Goal: Information Seeking & Learning: Learn about a topic

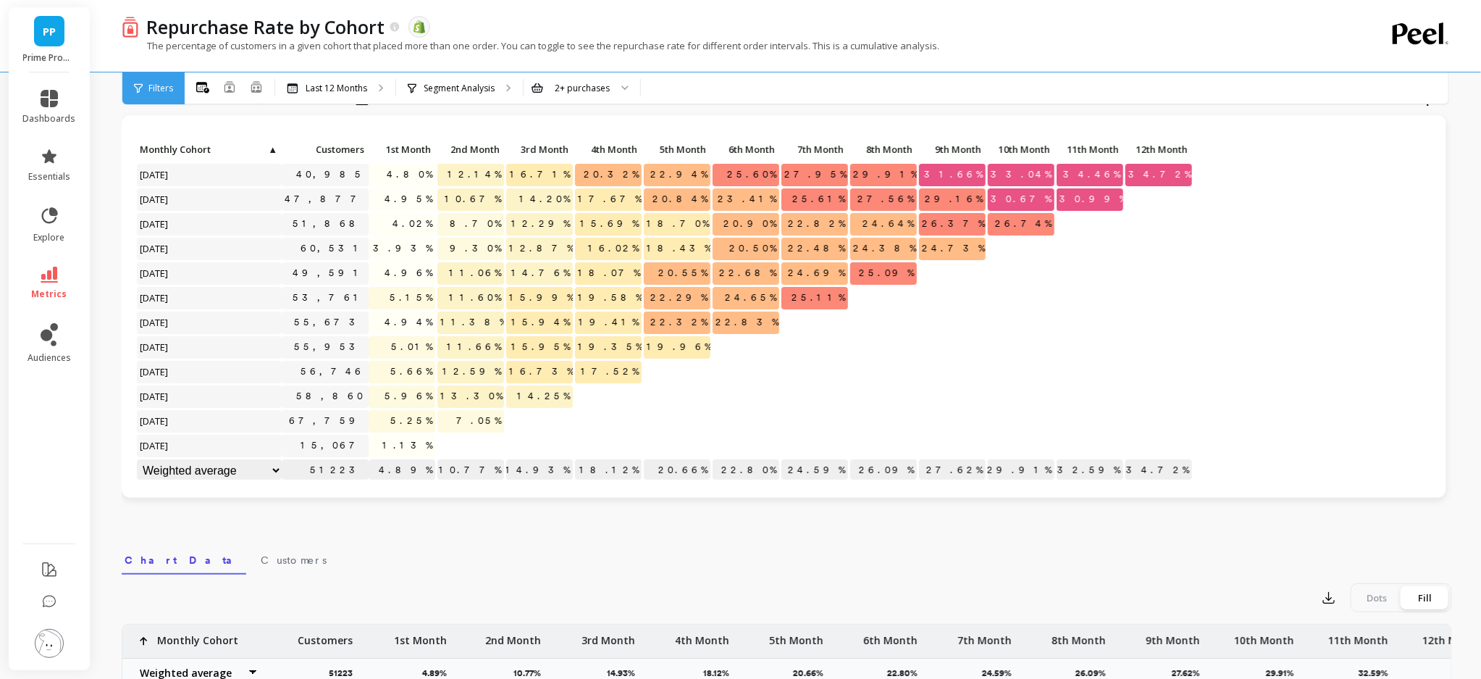
scroll to position [13, 0]
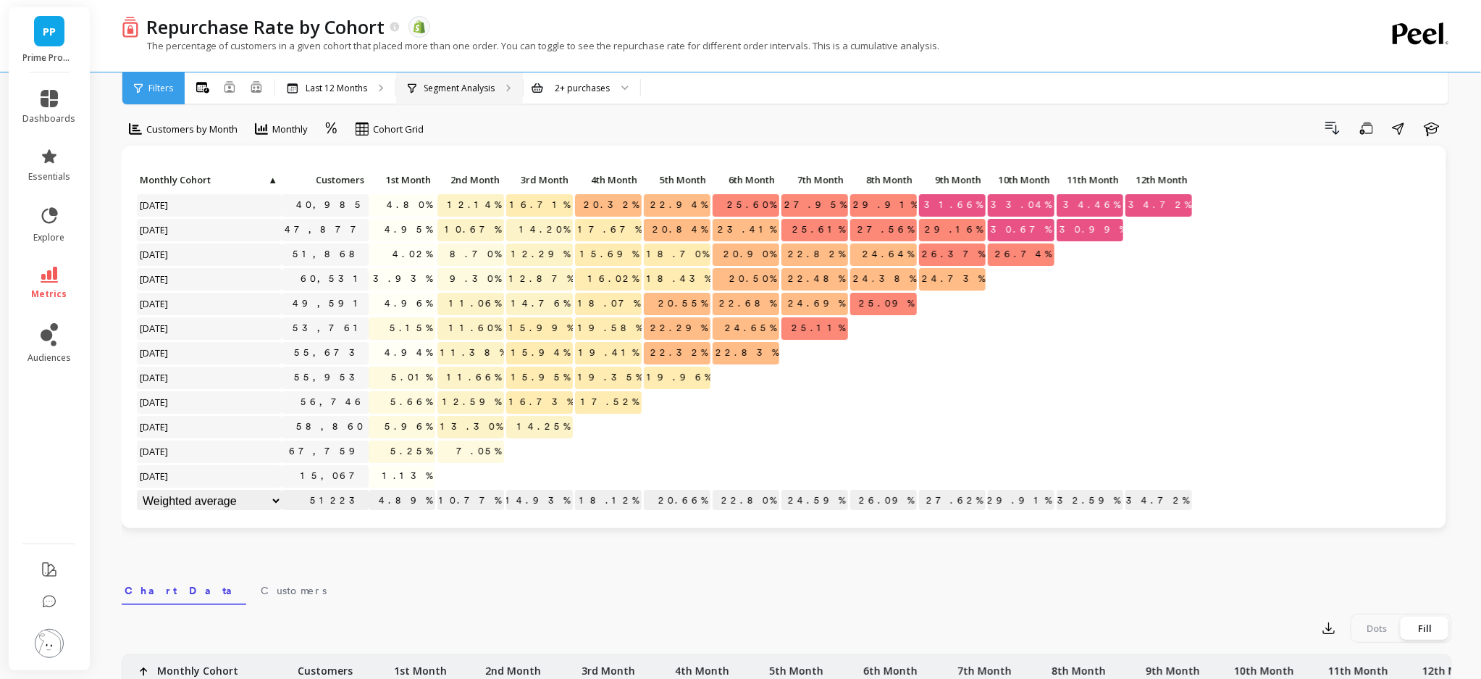
click at [435, 85] on p "Segment Analysis" at bounding box center [459, 89] width 71 height 12
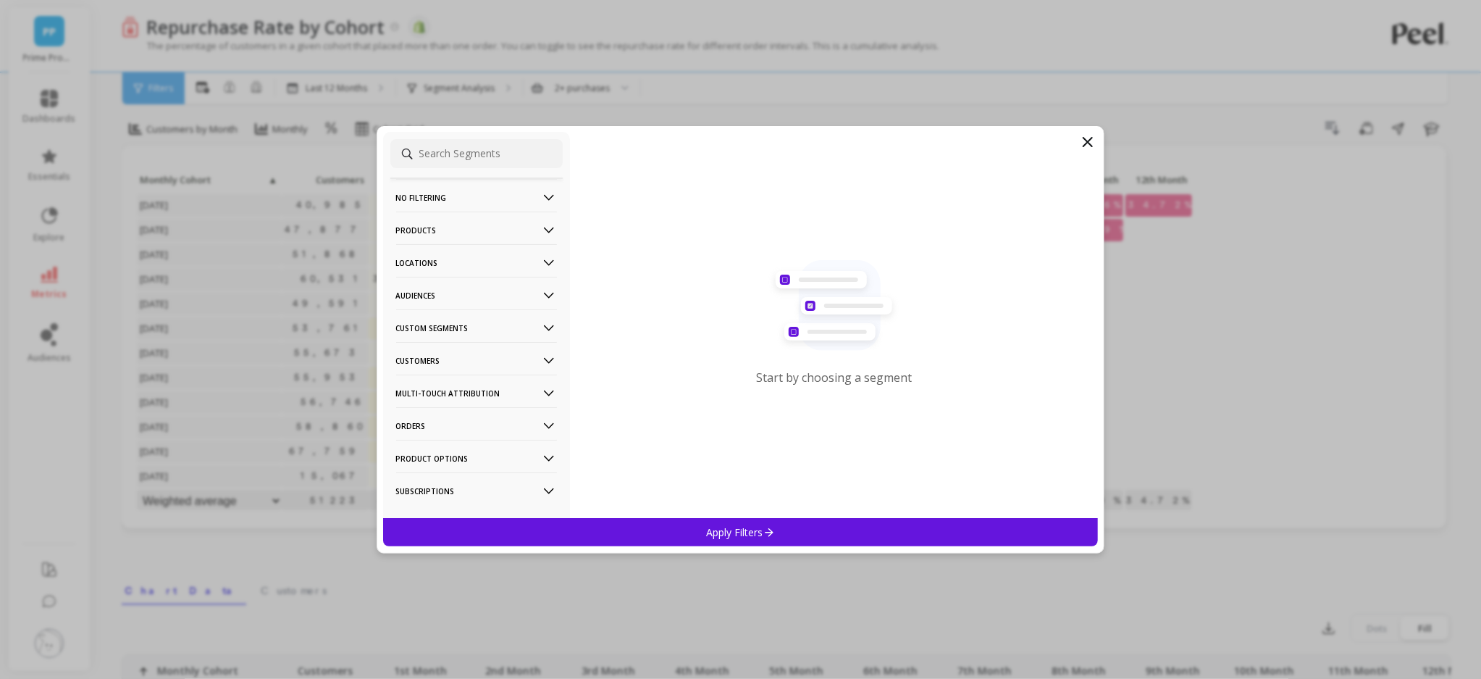
click at [485, 221] on p "Products" at bounding box center [476, 229] width 161 height 37
click at [479, 331] on div "Products" at bounding box center [476, 333] width 172 height 23
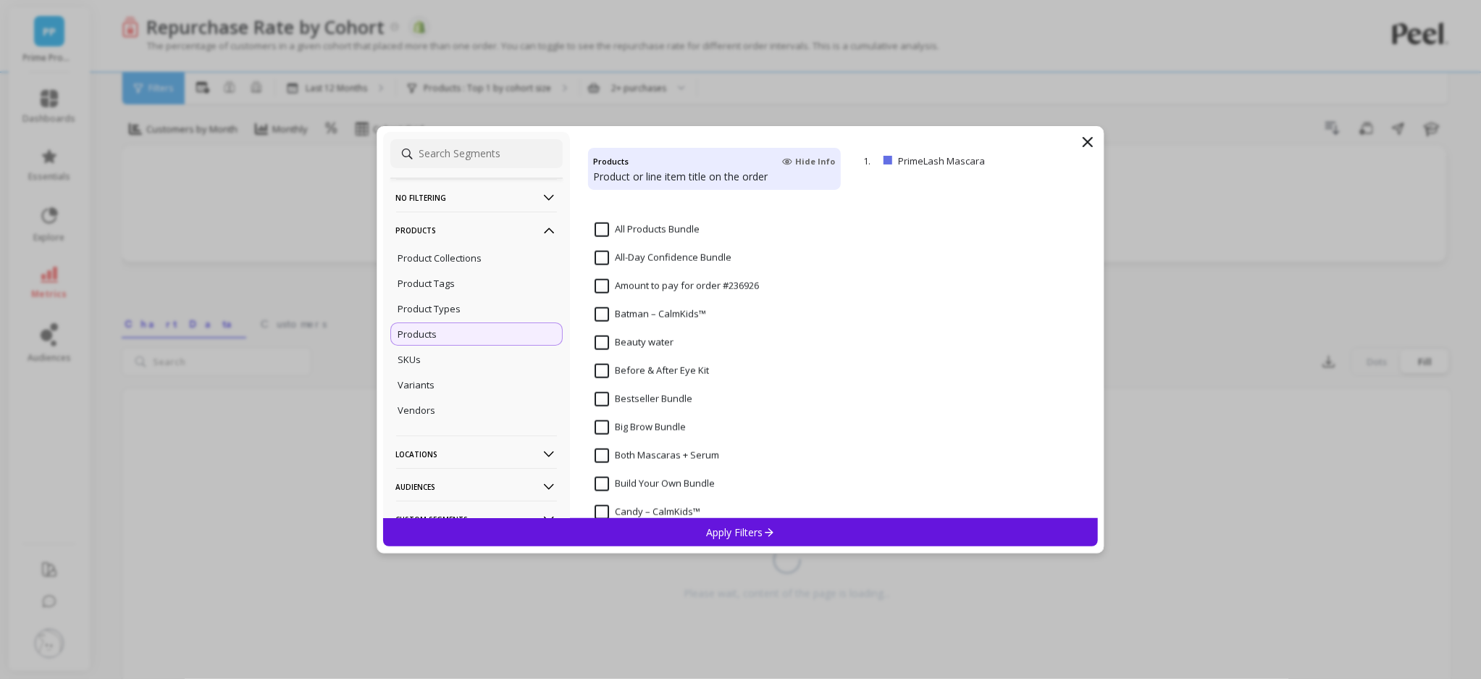
scroll to position [1132, 0]
click at [991, 164] on p "PrimeLash Mascara" at bounding box center [967, 160] width 139 height 13
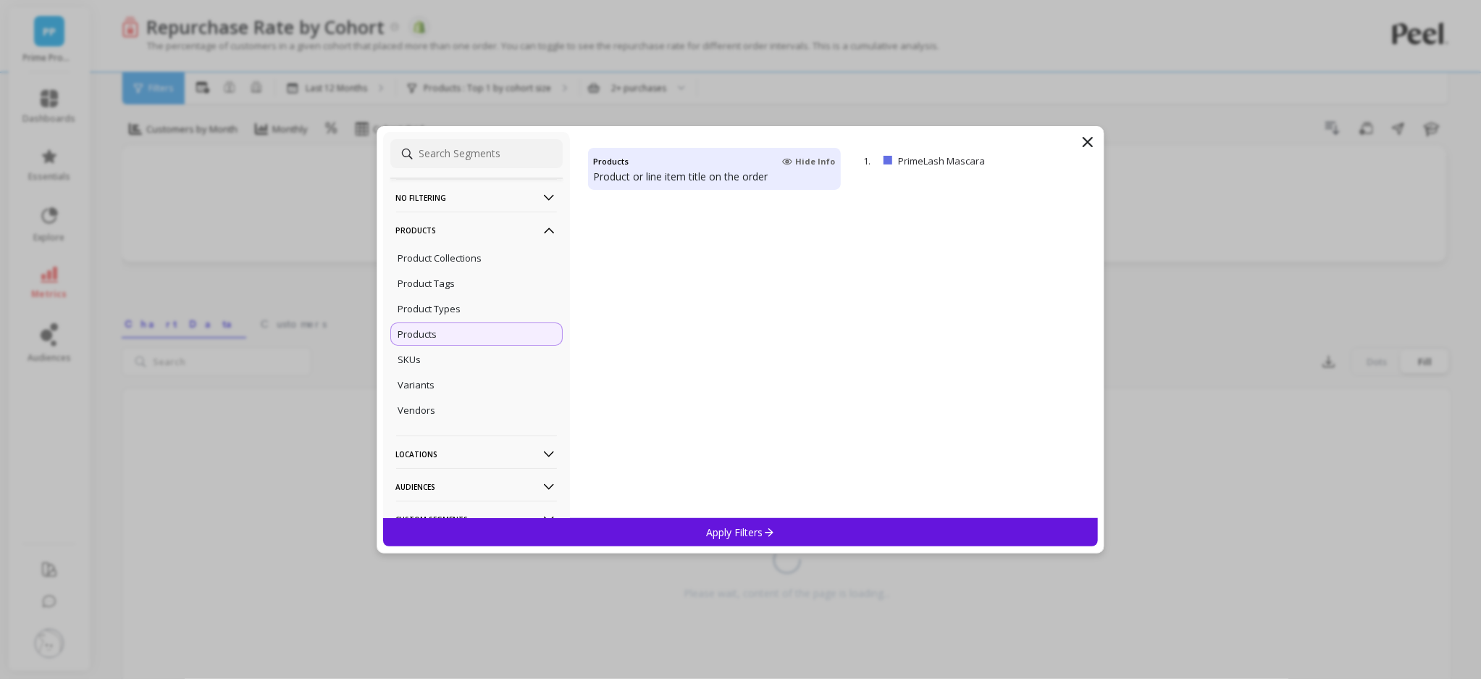
scroll to position [0, 0]
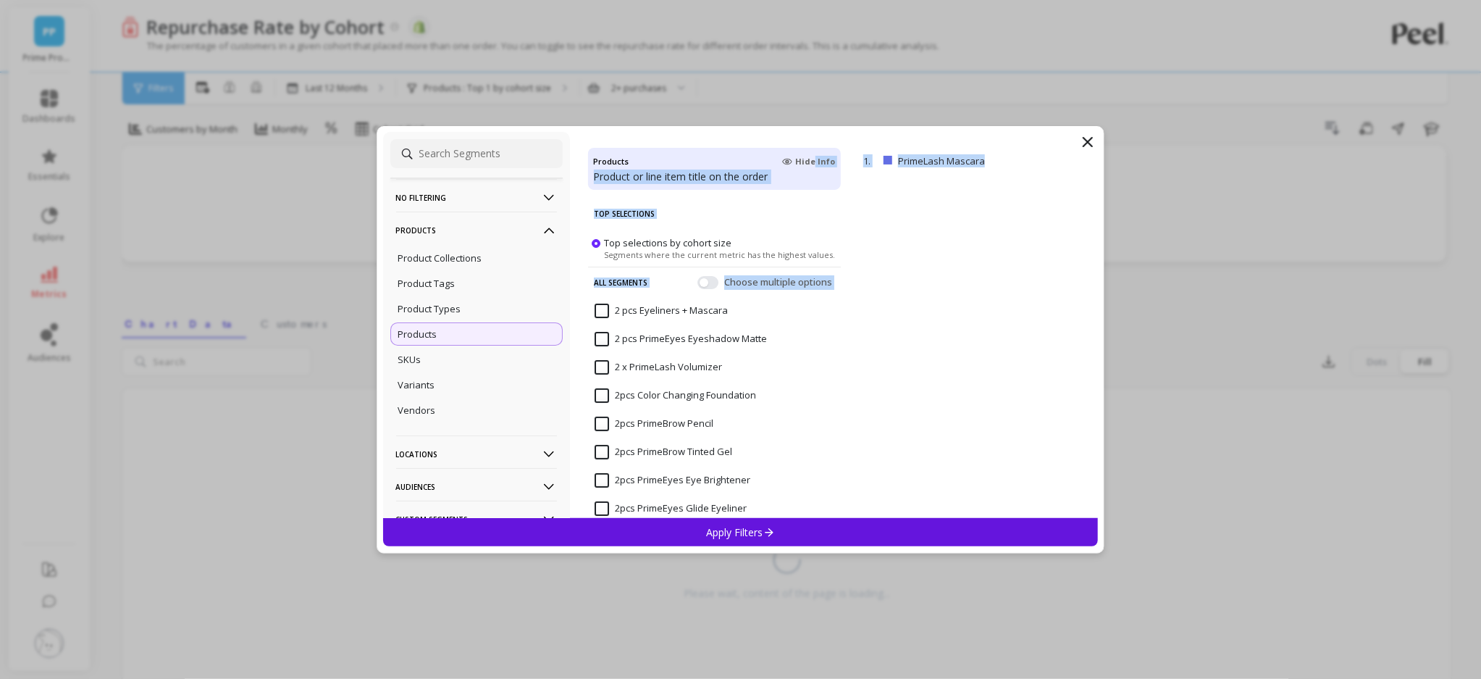
drag, startPoint x: 810, startPoint y: 160, endPoint x: 950, endPoint y: 223, distance: 152.7
click at [950, 223] on div "No filtering Overall Products Product Collections Product Tags Product Types Pr…" at bounding box center [741, 325] width 716 height 386
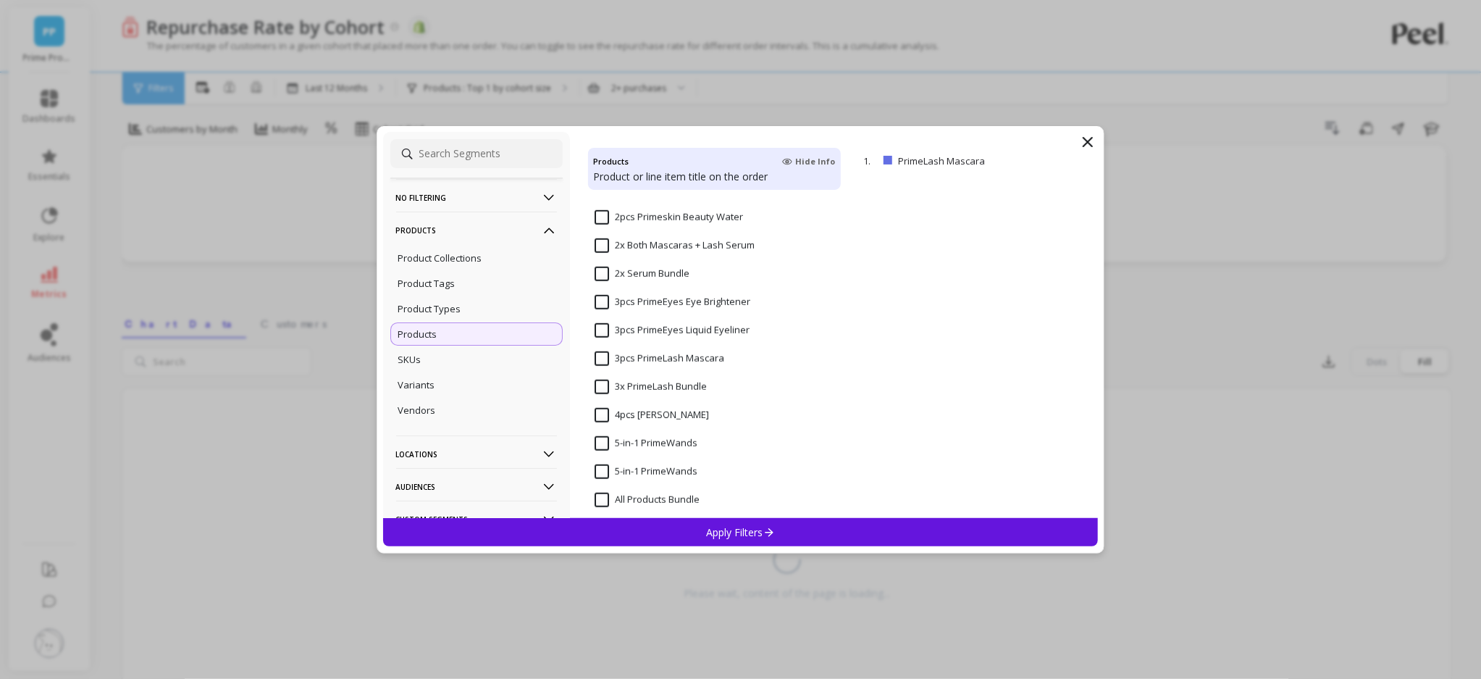
scroll to position [291, 0]
click at [967, 162] on p "PrimeLash Mascara" at bounding box center [967, 160] width 139 height 13
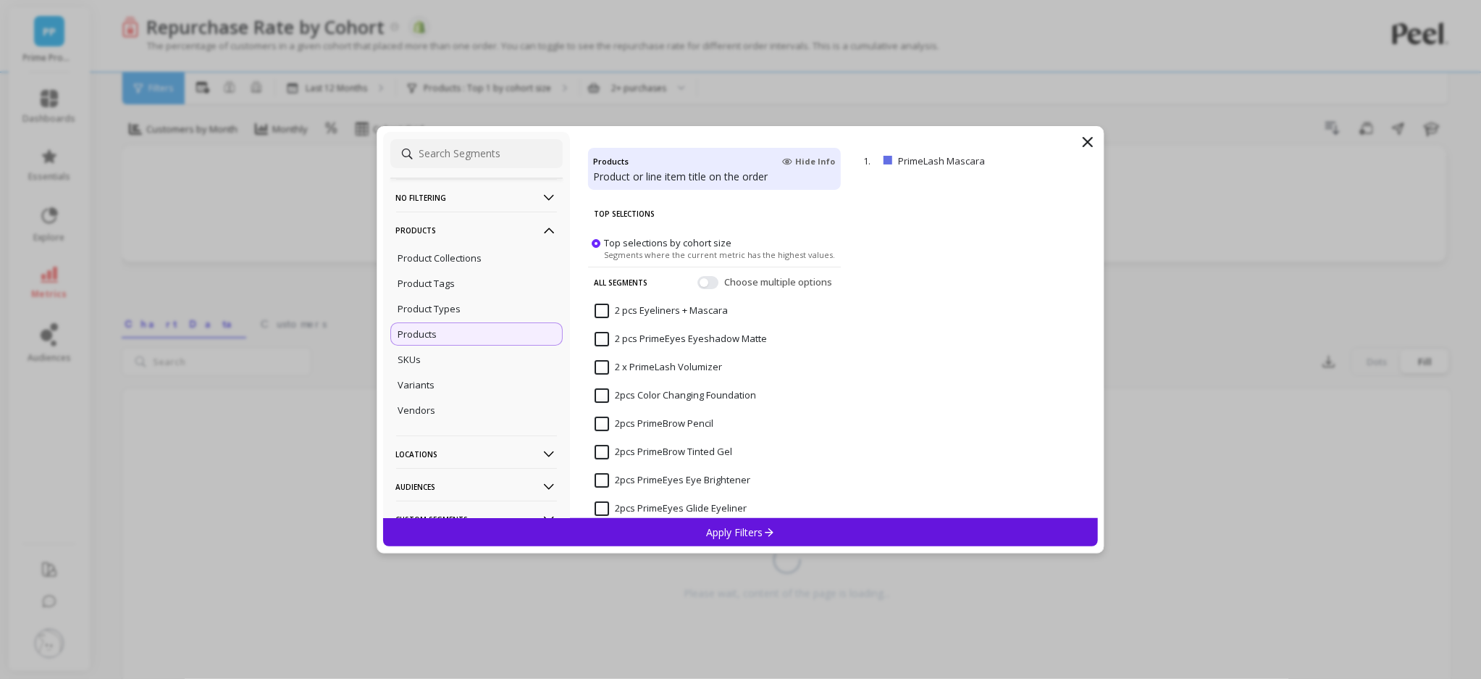
click at [0, 0] on p "remove" at bounding box center [0, 0] width 0 height 0
click at [1091, 143] on icon at bounding box center [1087, 141] width 17 height 17
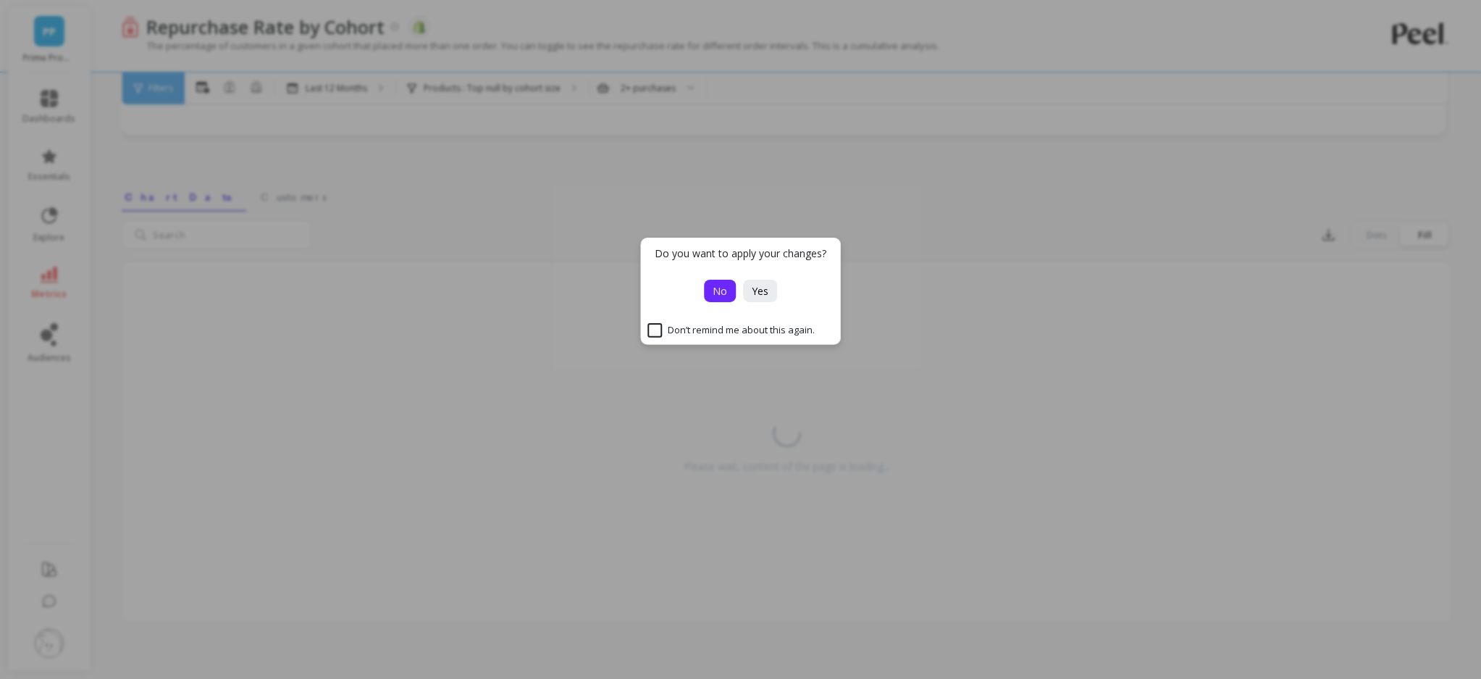
click at [725, 291] on span "No" at bounding box center [720, 291] width 14 height 14
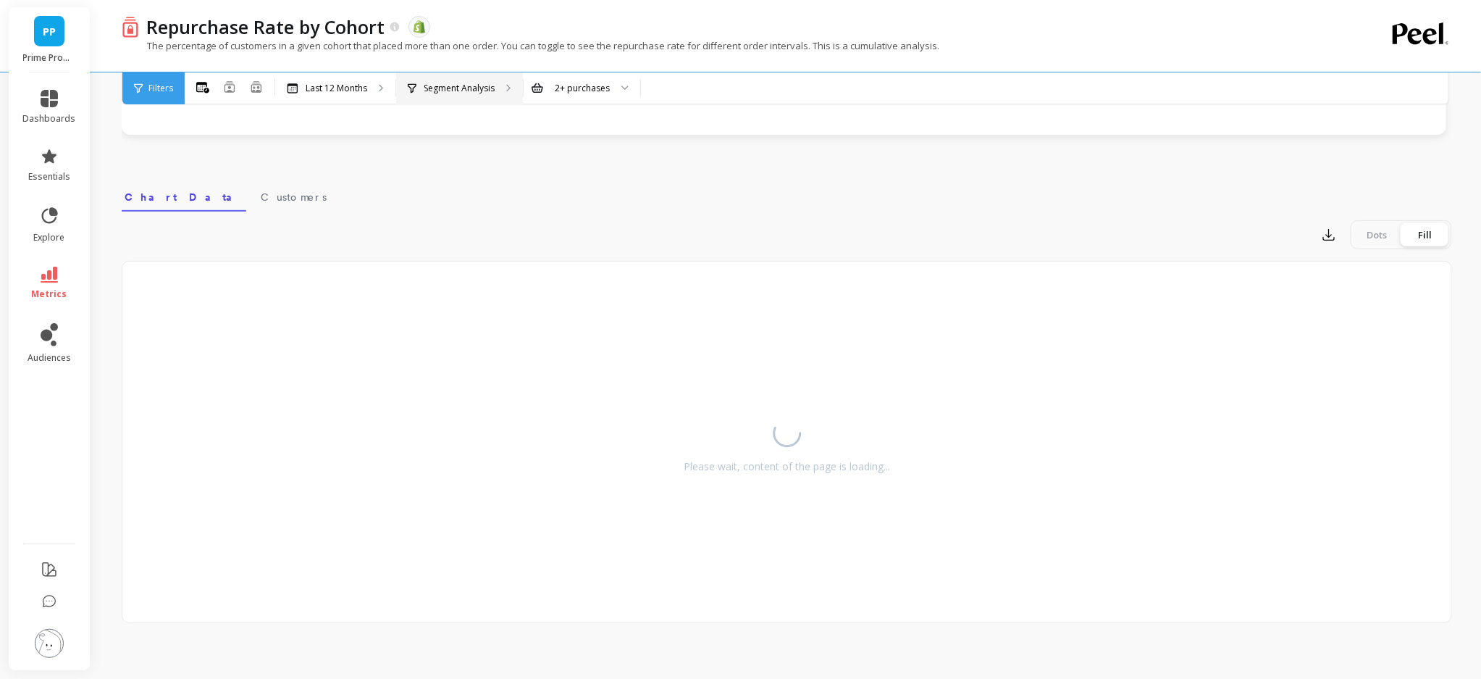
click at [471, 93] on div "Segment Analysis" at bounding box center [459, 88] width 127 height 32
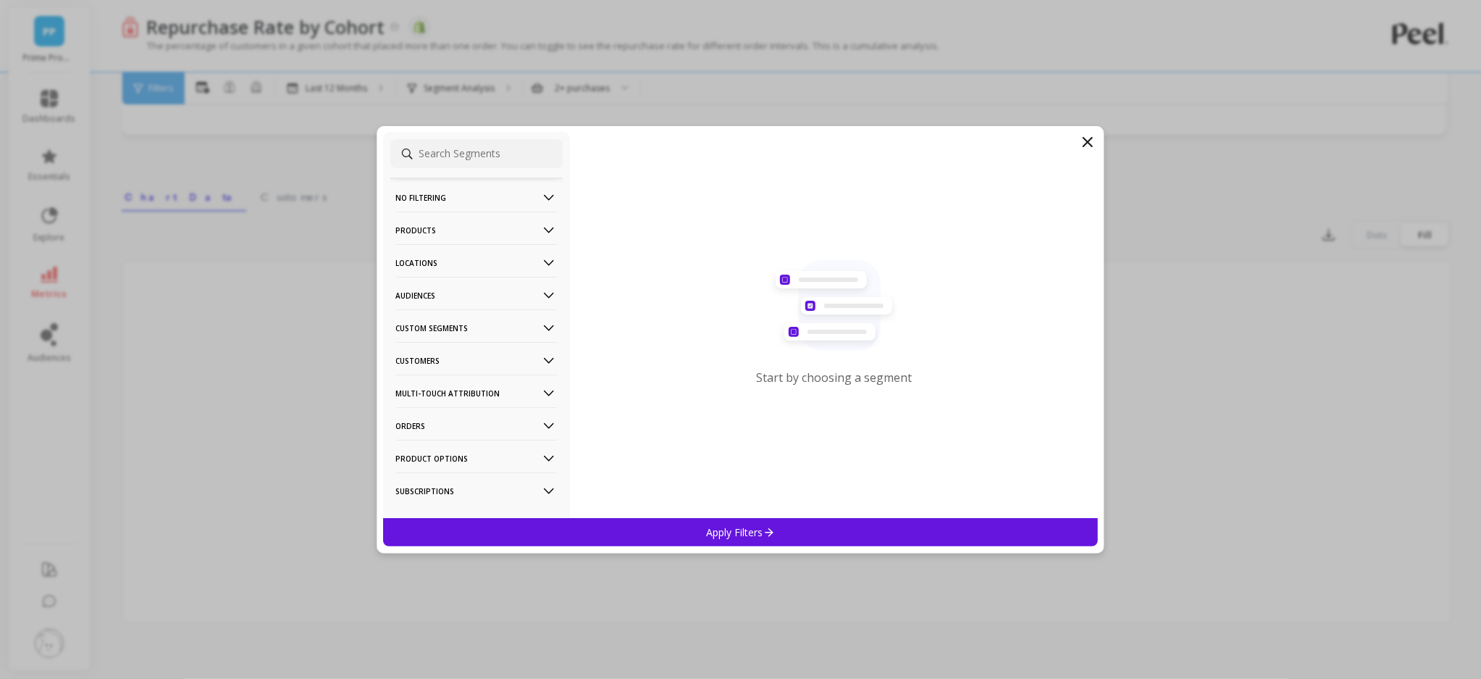
click at [487, 232] on p "Products" at bounding box center [476, 229] width 161 height 37
click at [432, 359] on div "SKUs" at bounding box center [476, 359] width 172 height 23
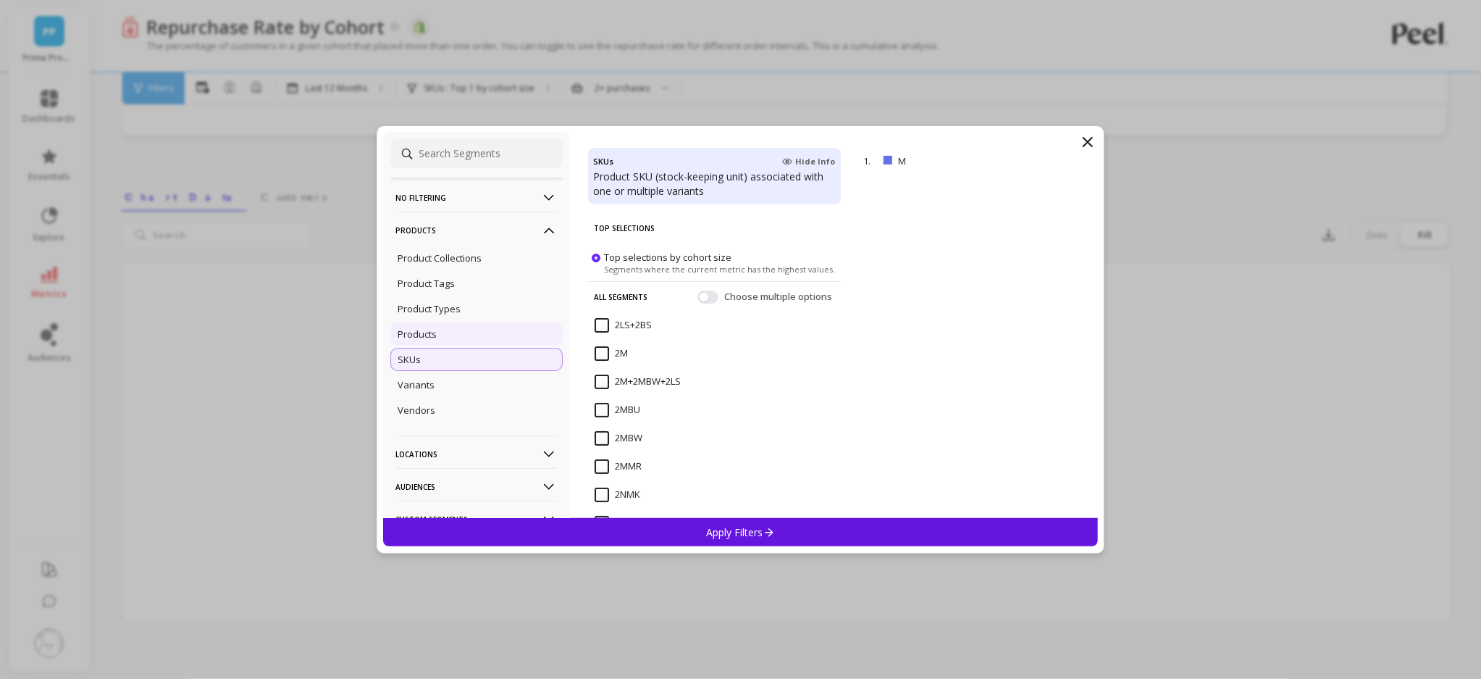
click at [445, 340] on div "Products" at bounding box center [476, 333] width 172 height 23
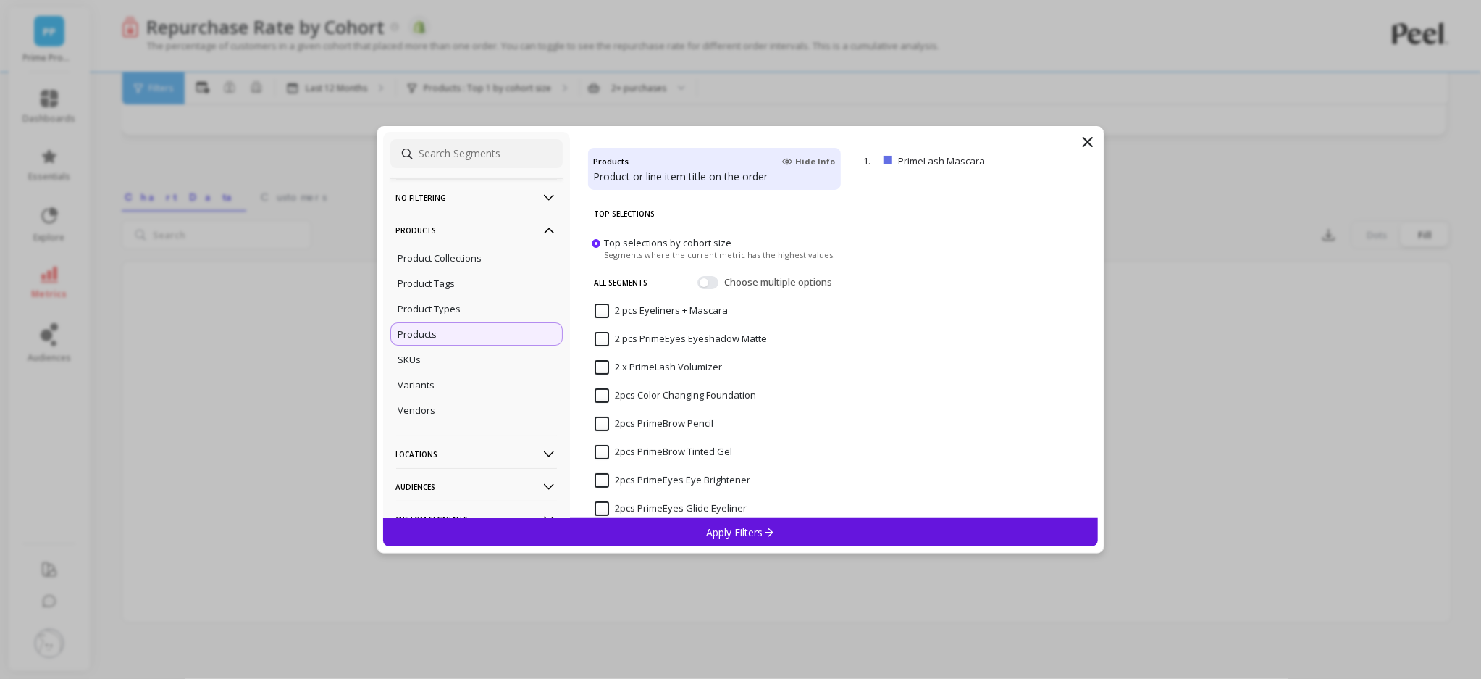
drag, startPoint x: 756, startPoint y: 530, endPoint x: 818, endPoint y: 535, distance: 62.4
click at [757, 530] on p "Apply Filters" at bounding box center [740, 532] width 69 height 14
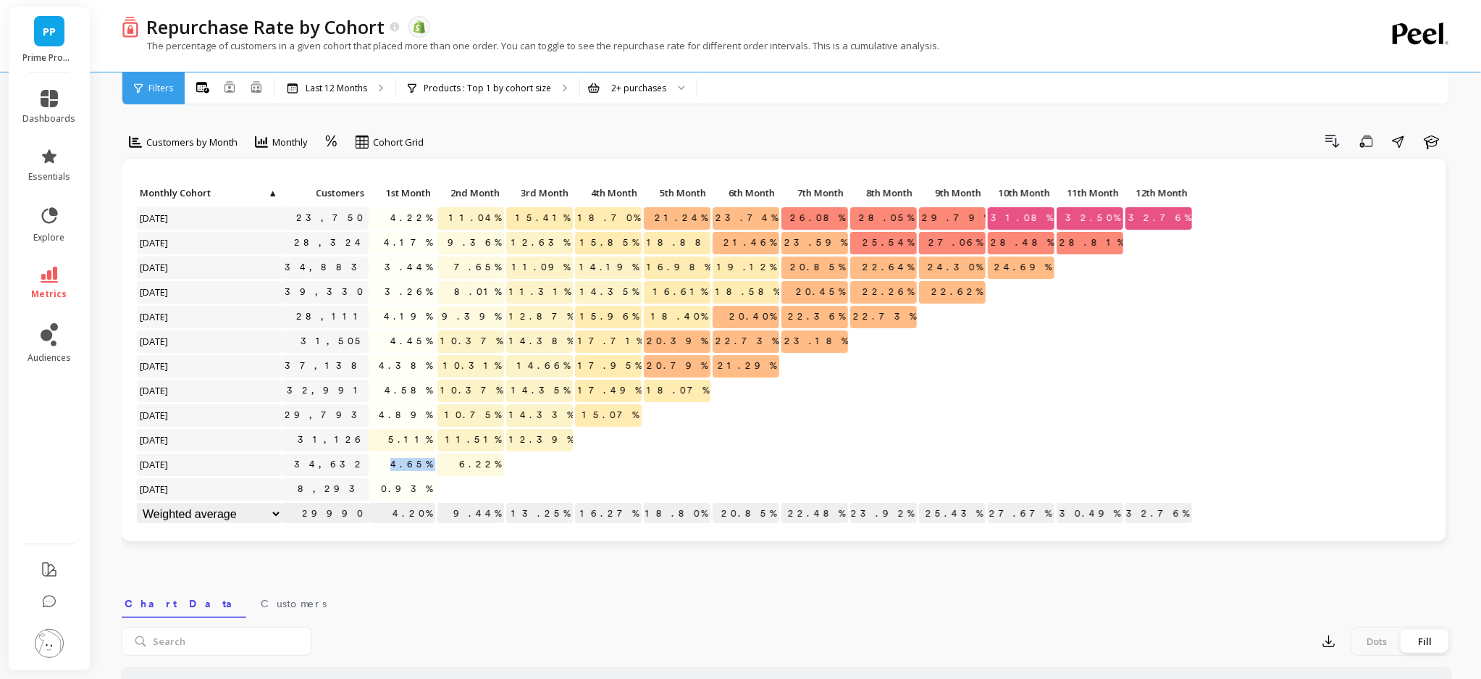
drag, startPoint x: 401, startPoint y: 465, endPoint x: 447, endPoint y: 464, distance: 45.6
click at [447, 464] on div "Click to create an audience 23,750 4.22% 11.04% 15.41% 18.70% 21.24% 23.74% 26.…" at bounding box center [664, 355] width 1057 height 345
click at [408, 434] on span "5.11%" at bounding box center [410, 440] width 50 height 22
click at [549, 91] on div "Products : Top 1 by cohort size Products : PrimeLash Mascara" at bounding box center [487, 88] width 183 height 32
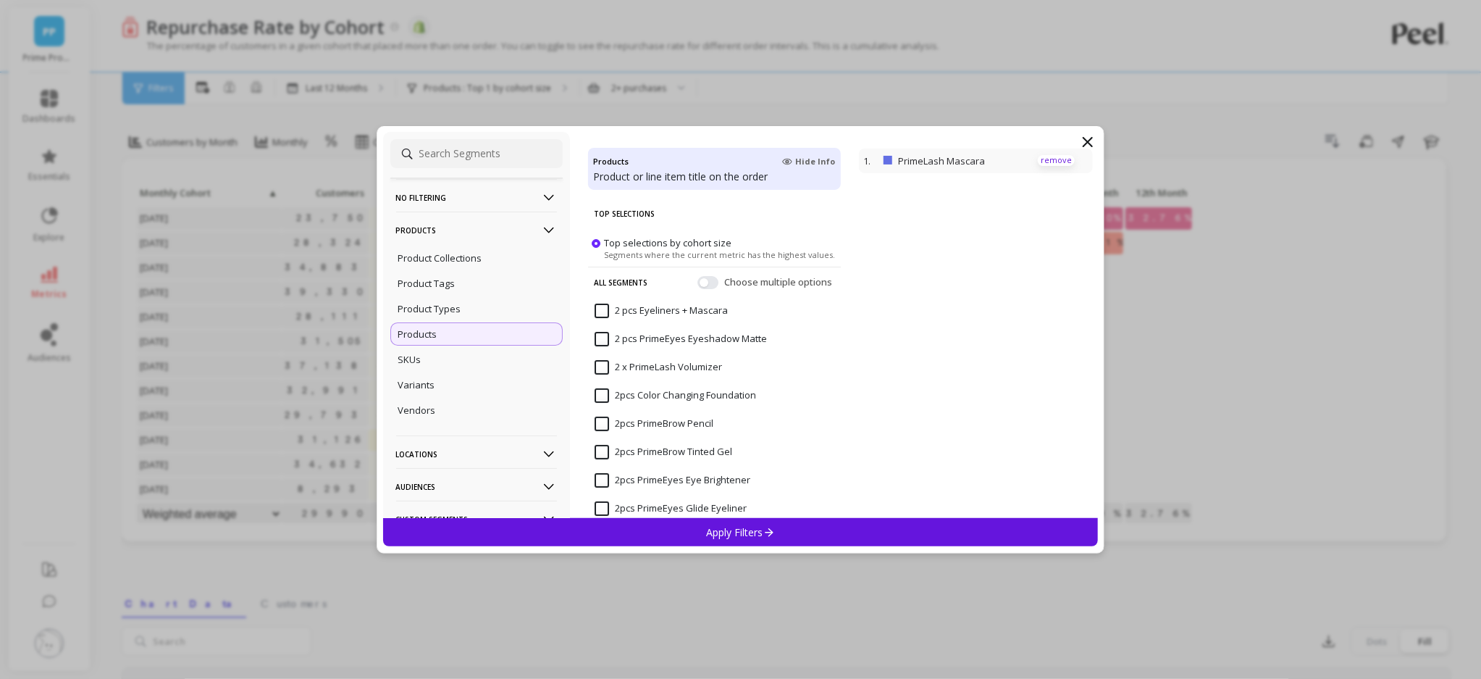
click at [1062, 160] on p "remove" at bounding box center [1056, 160] width 37 height 11
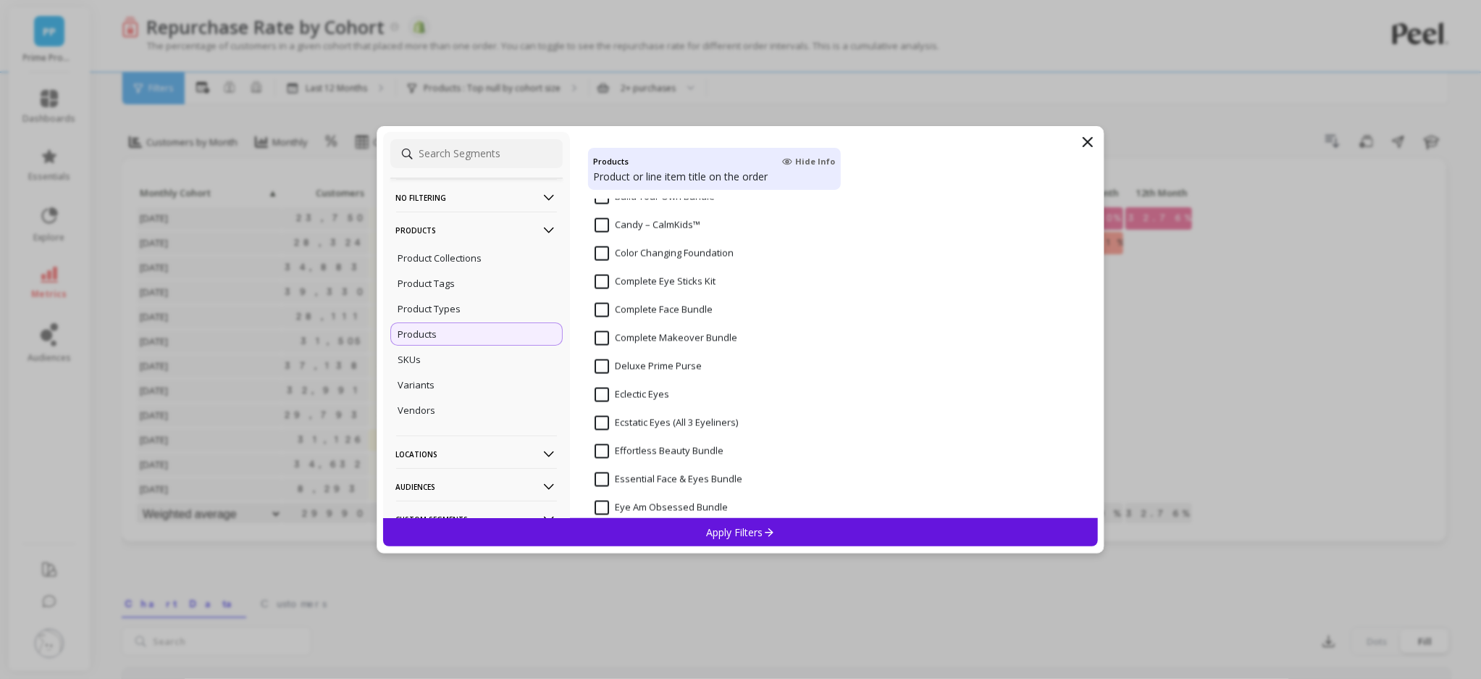
scroll to position [1073, 0]
click at [602, 254] on input "Color Changing Foundation" at bounding box center [664, 254] width 139 height 14
click at [731, 537] on p "Apply Filters" at bounding box center [740, 532] width 69 height 14
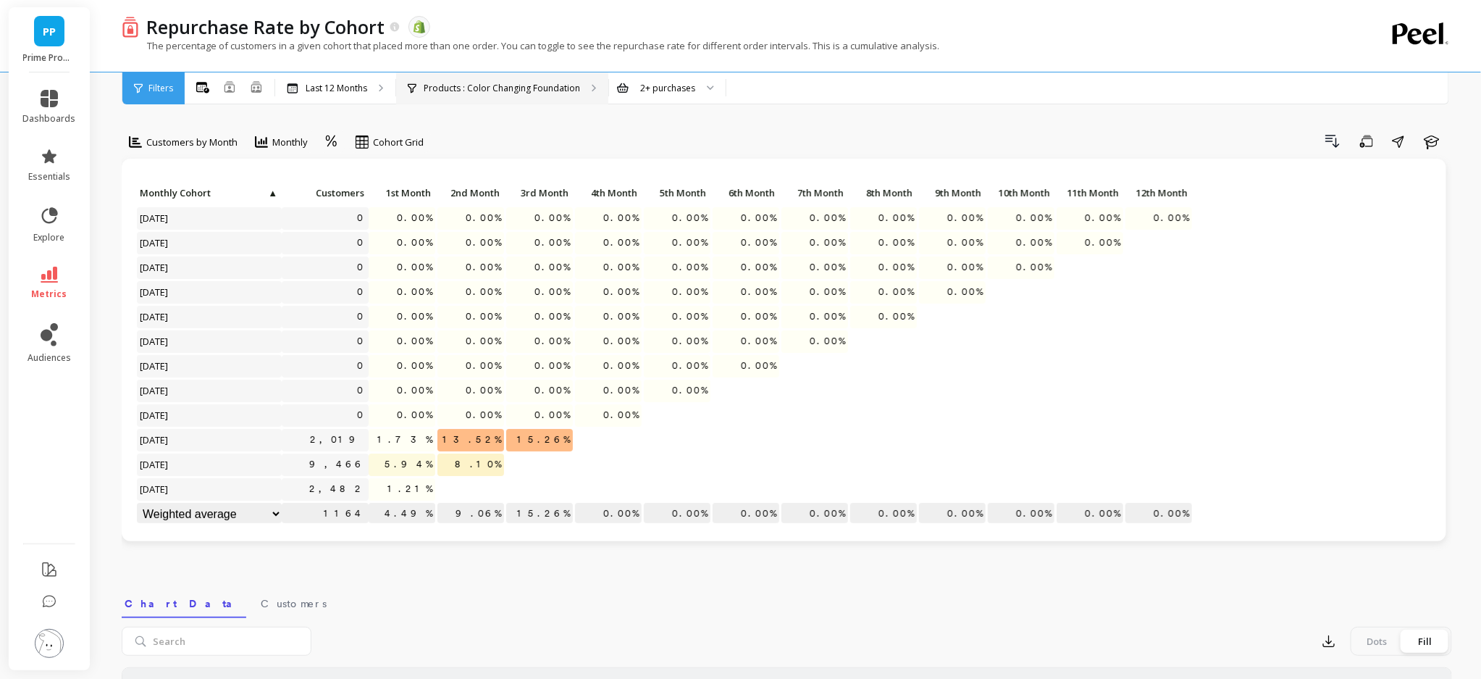
click at [504, 83] on p "Products : Color Changing Foundation" at bounding box center [502, 89] width 156 height 12
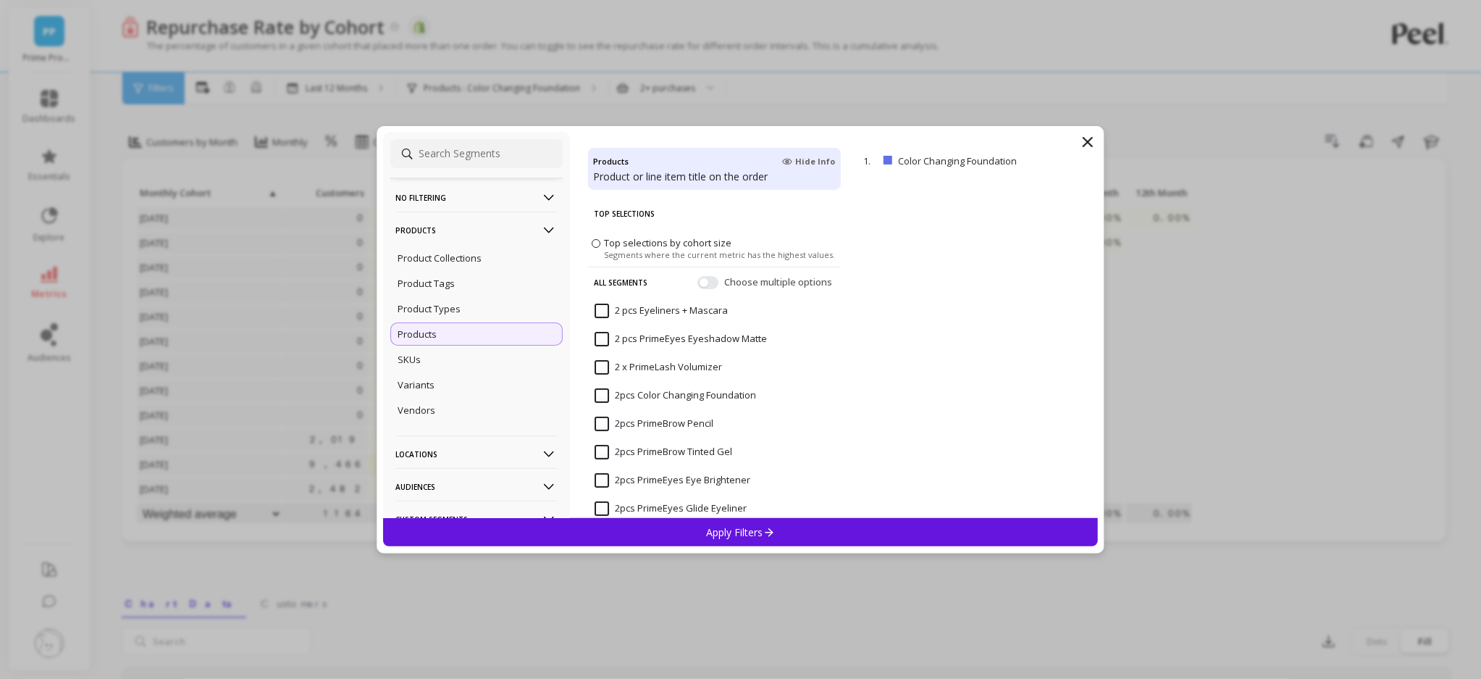
drag, startPoint x: 1057, startPoint y: 162, endPoint x: 1041, endPoint y: 197, distance: 39.2
click at [0, 0] on p "remove" at bounding box center [0, 0] width 0 height 0
click at [789, 531] on div "Apply Filters" at bounding box center [741, 532] width 716 height 28
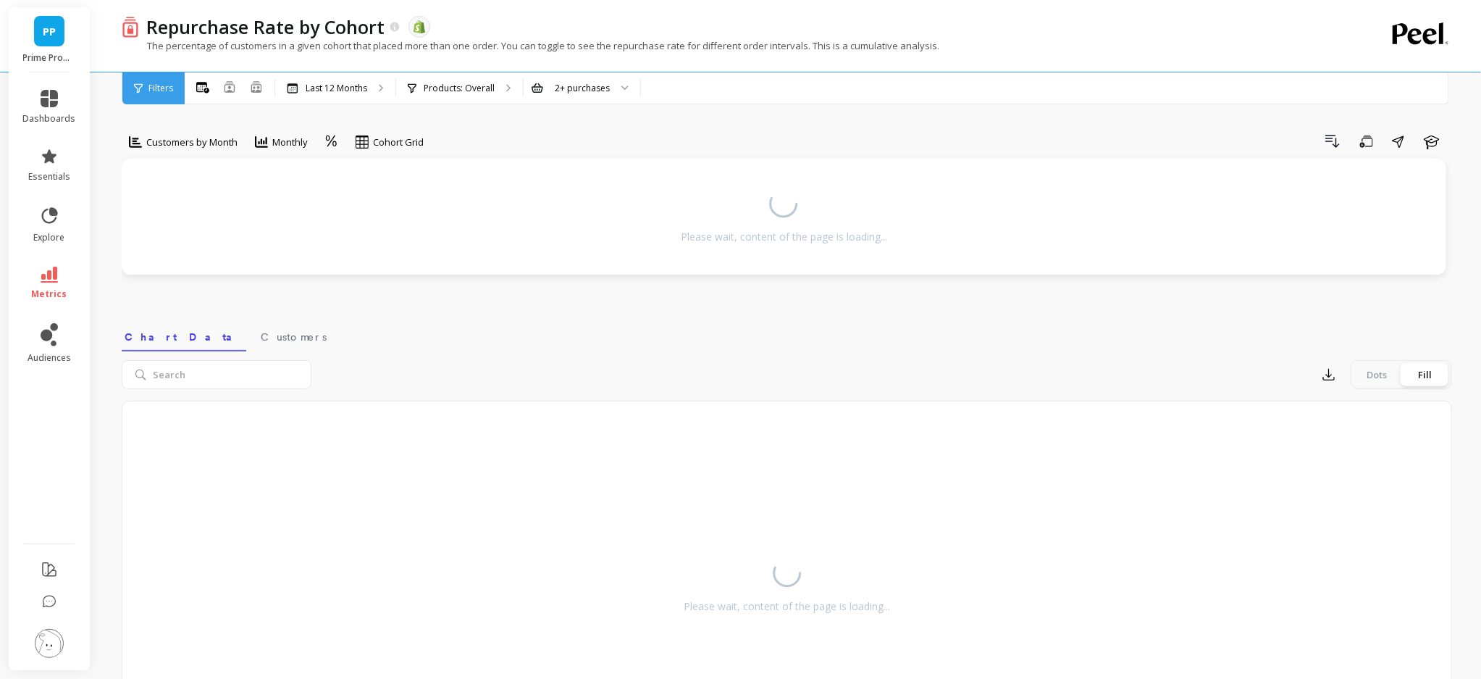
drag, startPoint x: 808, startPoint y: 121, endPoint x: 583, endPoint y: 110, distance: 224.8
click at [805, 122] on div "Customers by Month Monthly Cohort Grid Drill Down Save Share Learn Please wait,…" at bounding box center [787, 430] width 1331 height 744
click at [169, 92] on span "Filters" at bounding box center [160, 89] width 25 height 12
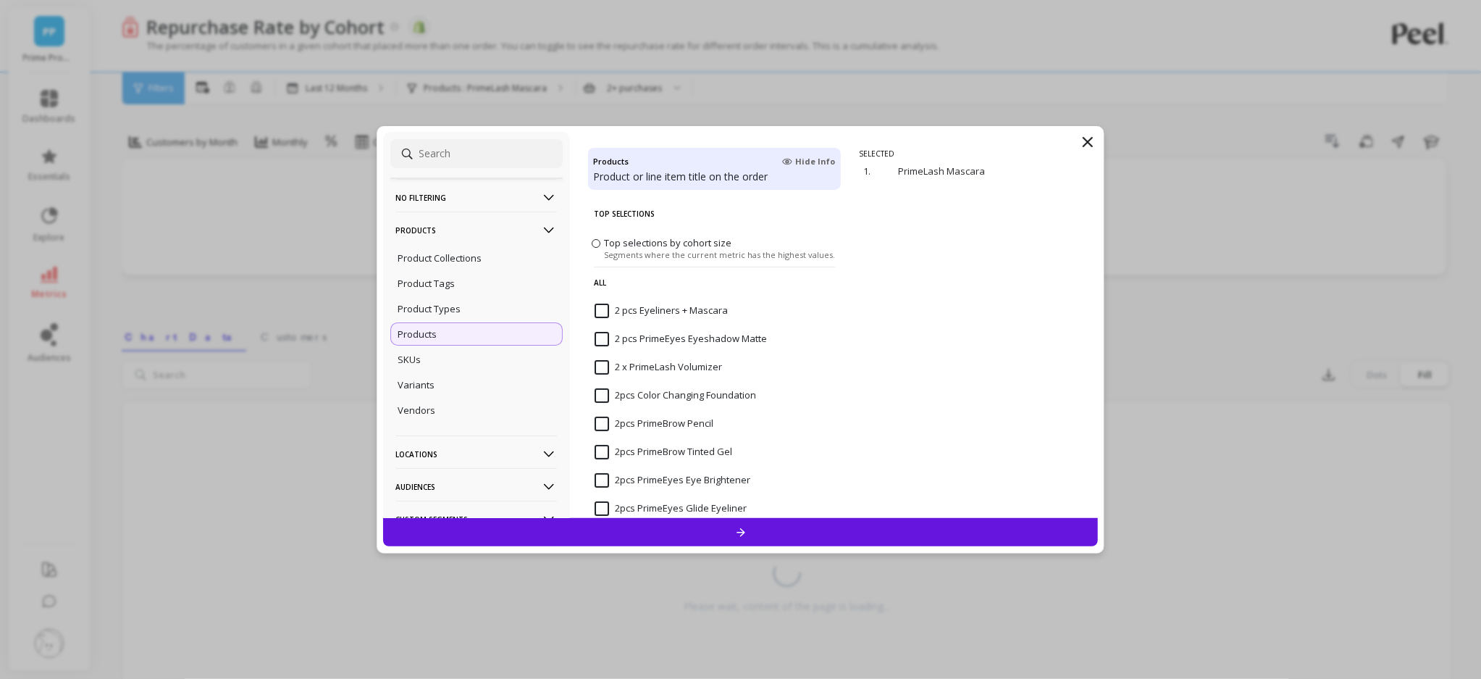
click at [472, 199] on p "No filtering" at bounding box center [476, 197] width 161 height 37
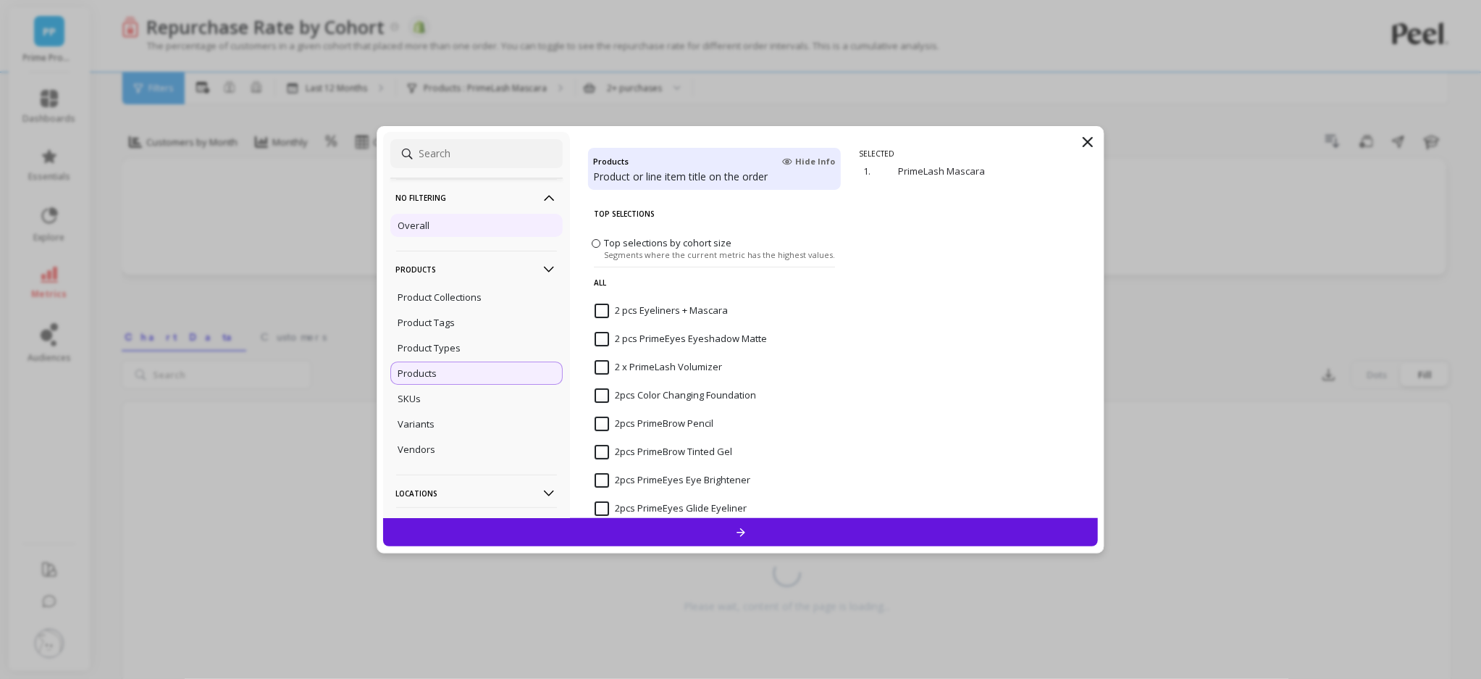
click at [414, 230] on p "Overall" at bounding box center [414, 225] width 32 height 13
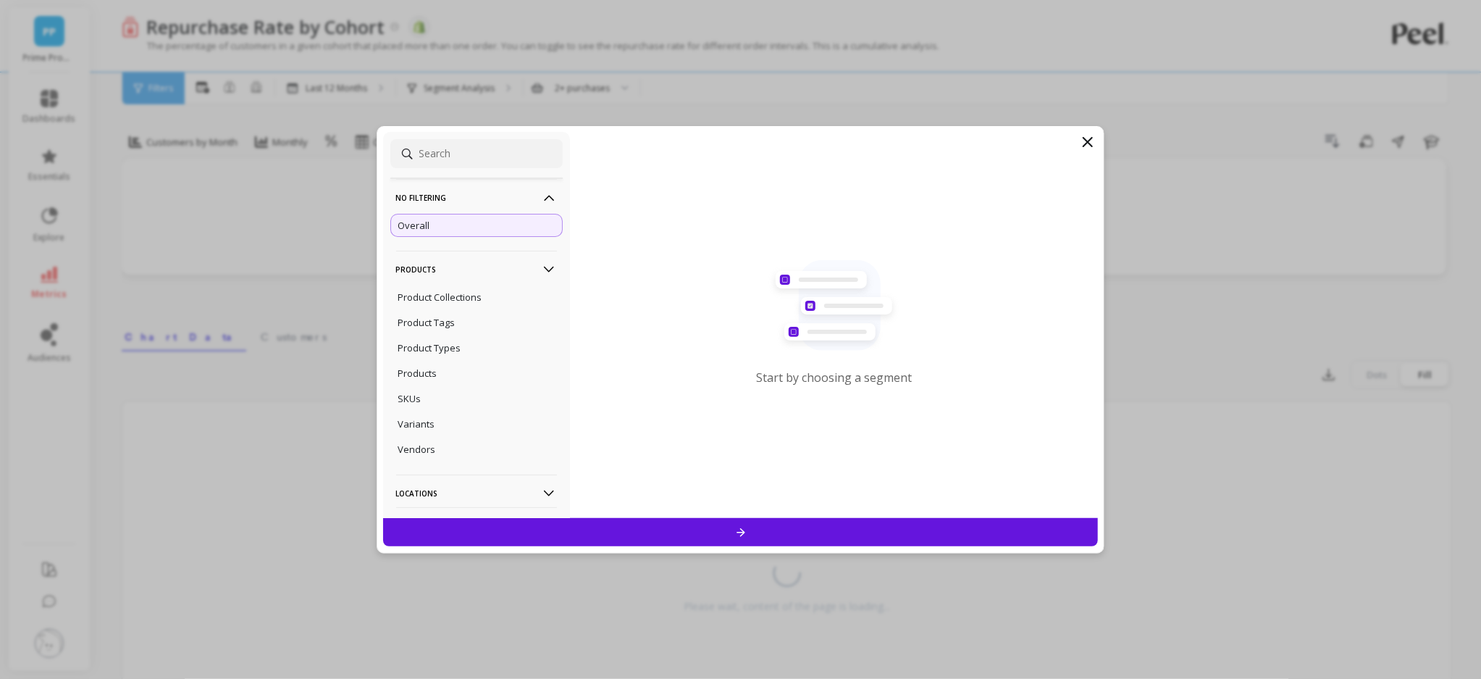
click at [693, 520] on div at bounding box center [741, 532] width 716 height 28
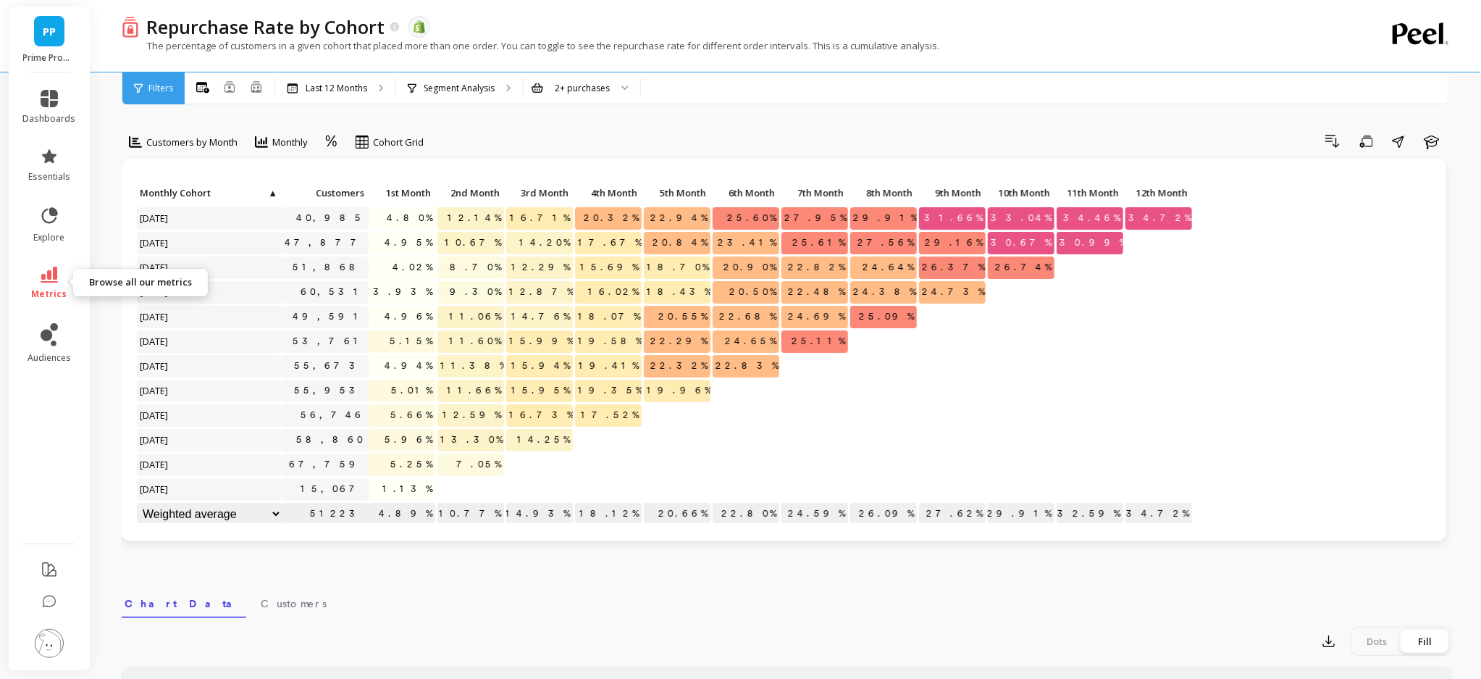
click at [45, 291] on span "metrics" at bounding box center [49, 294] width 35 height 12
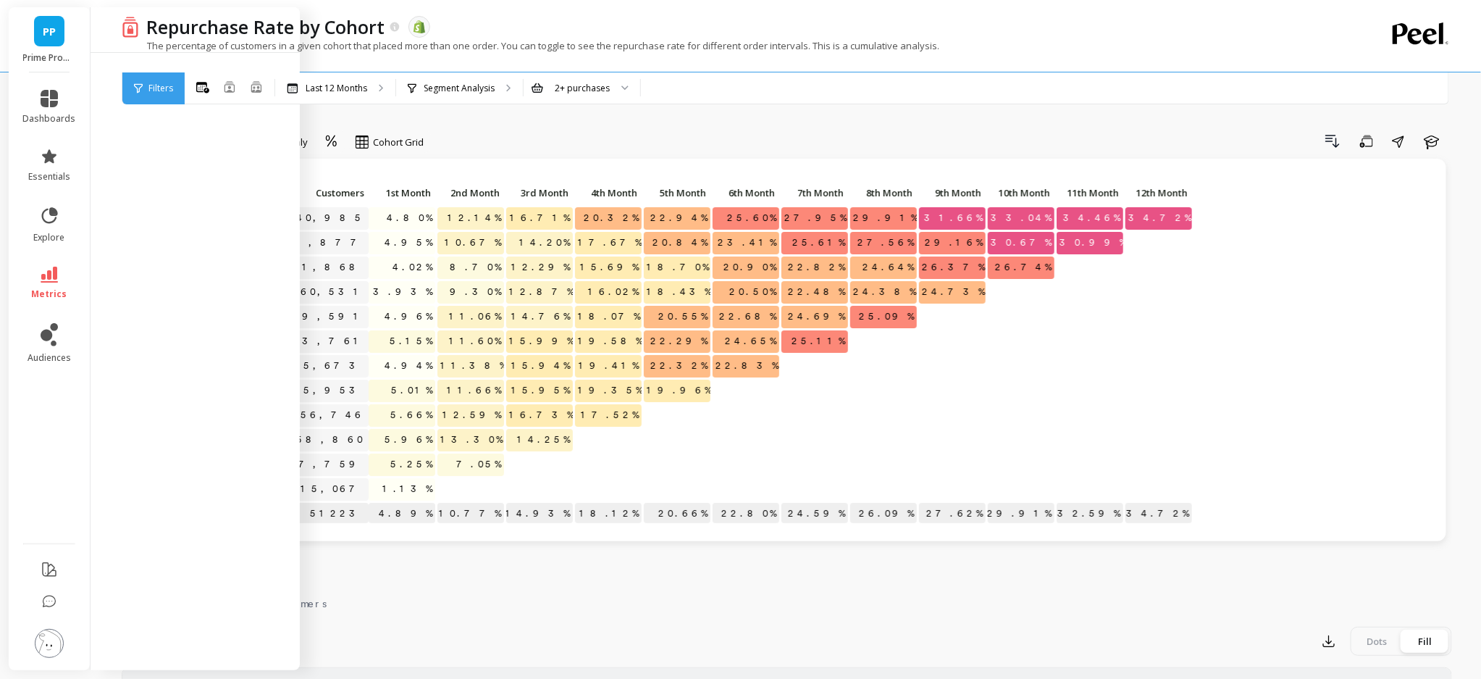
drag, startPoint x: 960, startPoint y: 73, endPoint x: 728, endPoint y: 99, distance: 233.2
click at [958, 73] on div "All Months Single Cohort Combined Cohorts Last 12 Months Segment Analysis 2+ pu…" at bounding box center [848, 88] width 1326 height 32
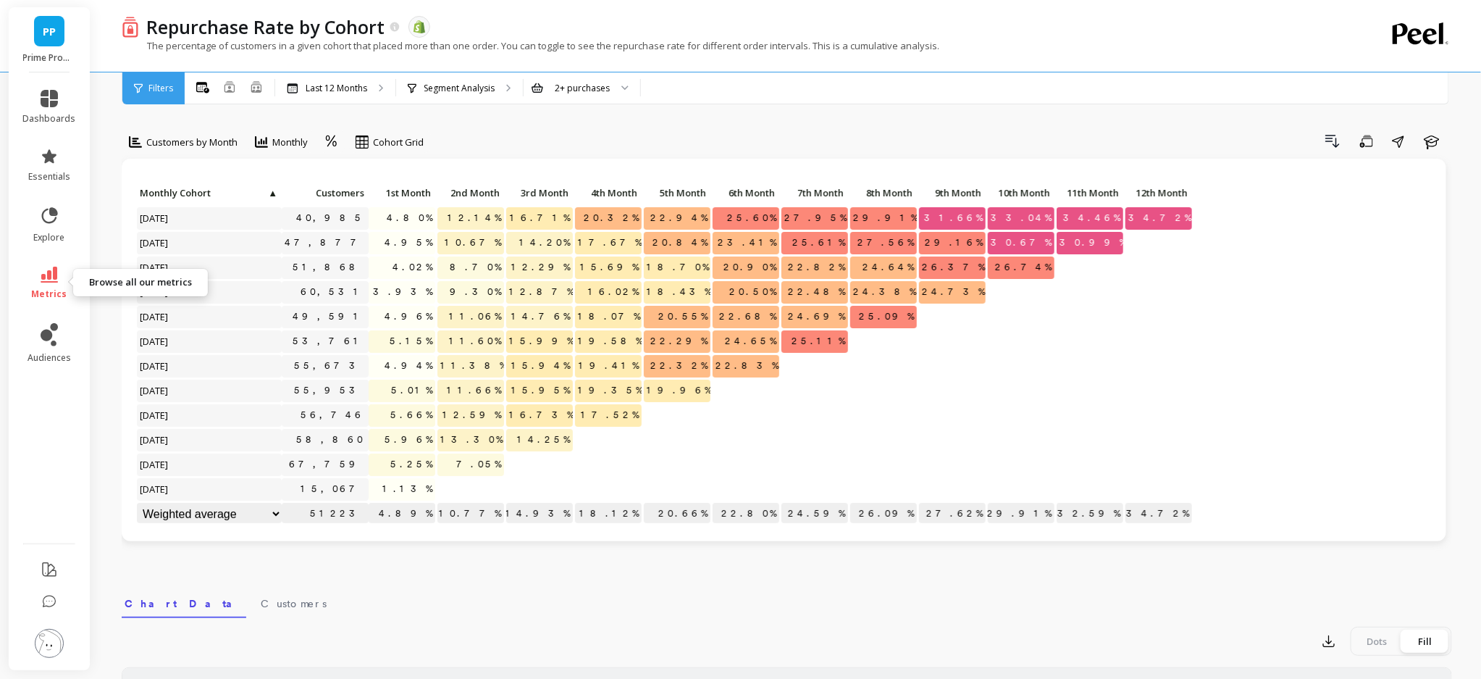
click at [39, 291] on span "metrics" at bounding box center [49, 294] width 35 height 12
drag, startPoint x: 586, startPoint y: 127, endPoint x: 579, endPoint y: 126, distance: 7.3
click at [586, 127] on div "Customers by Month Monthly Cohort Grid Drill Down Save Share Learn Click to cre…" at bounding box center [787, 611] width 1331 height 1106
click at [56, 172] on span "essentials" at bounding box center [49, 177] width 42 height 12
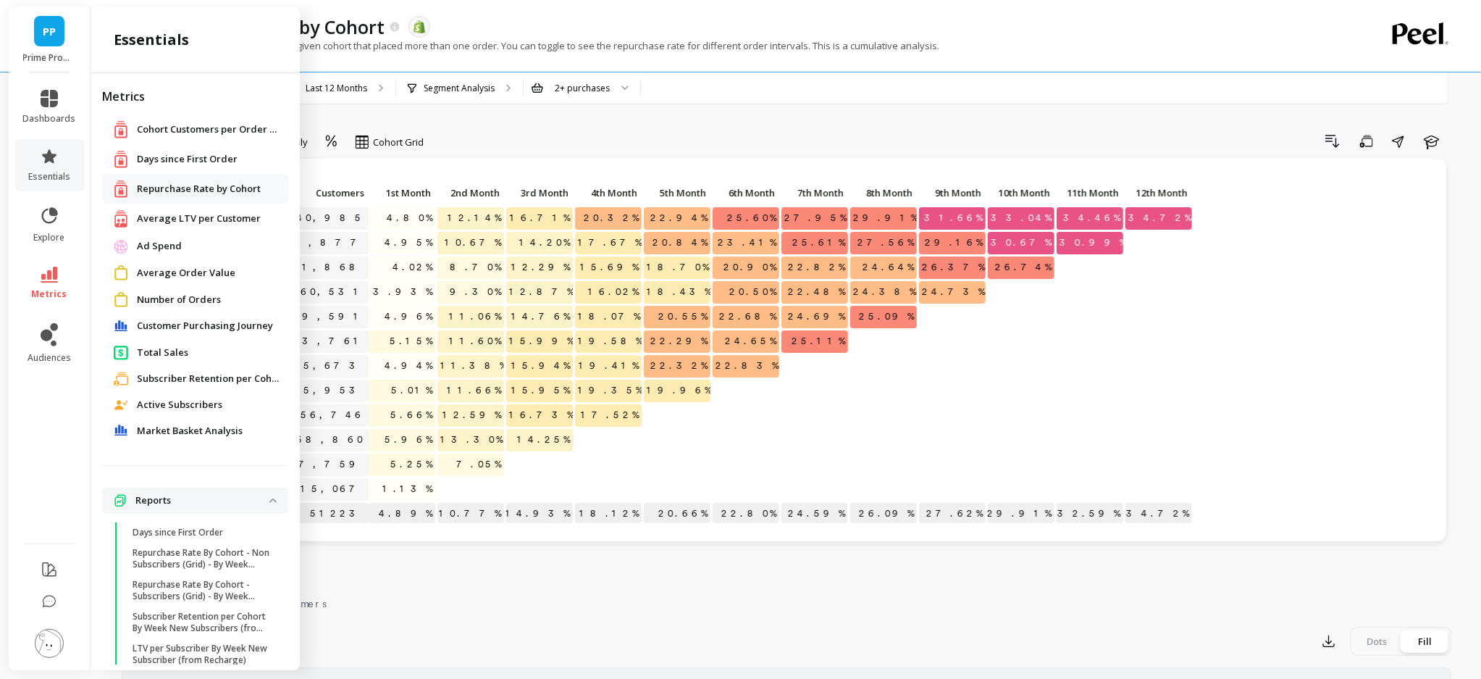
click at [179, 225] on span "Average LTV per Customer" at bounding box center [199, 218] width 124 height 14
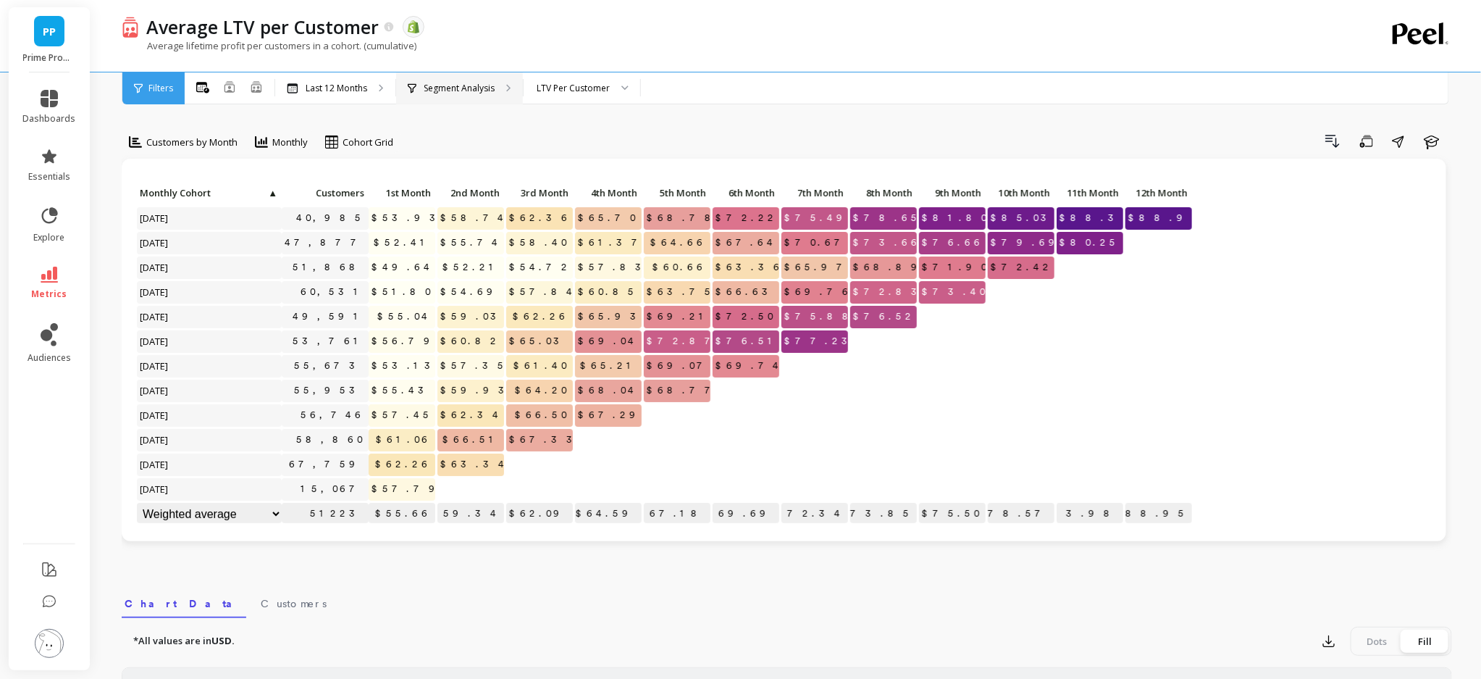
click at [432, 85] on p "Segment Analysis" at bounding box center [459, 89] width 71 height 12
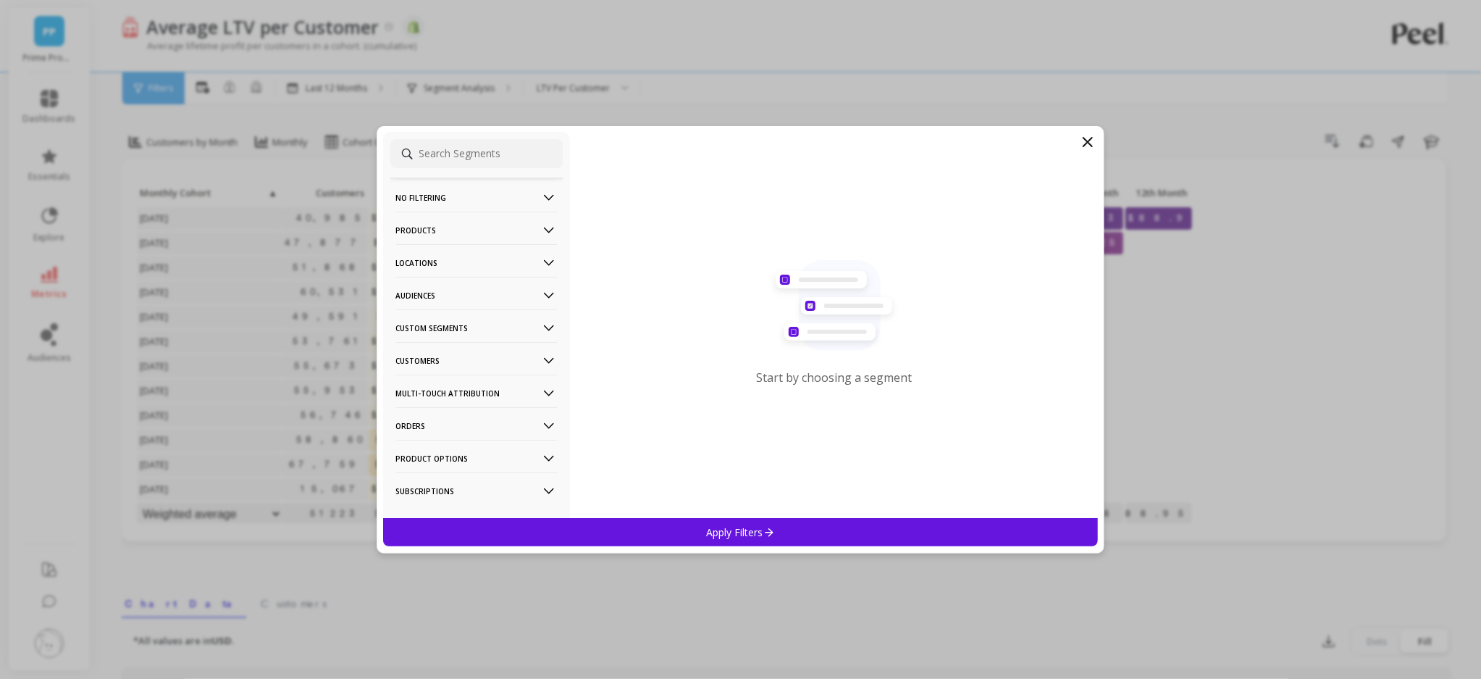
click at [503, 230] on p "Products" at bounding box center [476, 229] width 161 height 37
drag, startPoint x: 437, startPoint y: 338, endPoint x: 452, endPoint y: 338, distance: 14.5
click at [437, 338] on div "Products" at bounding box center [476, 333] width 172 height 23
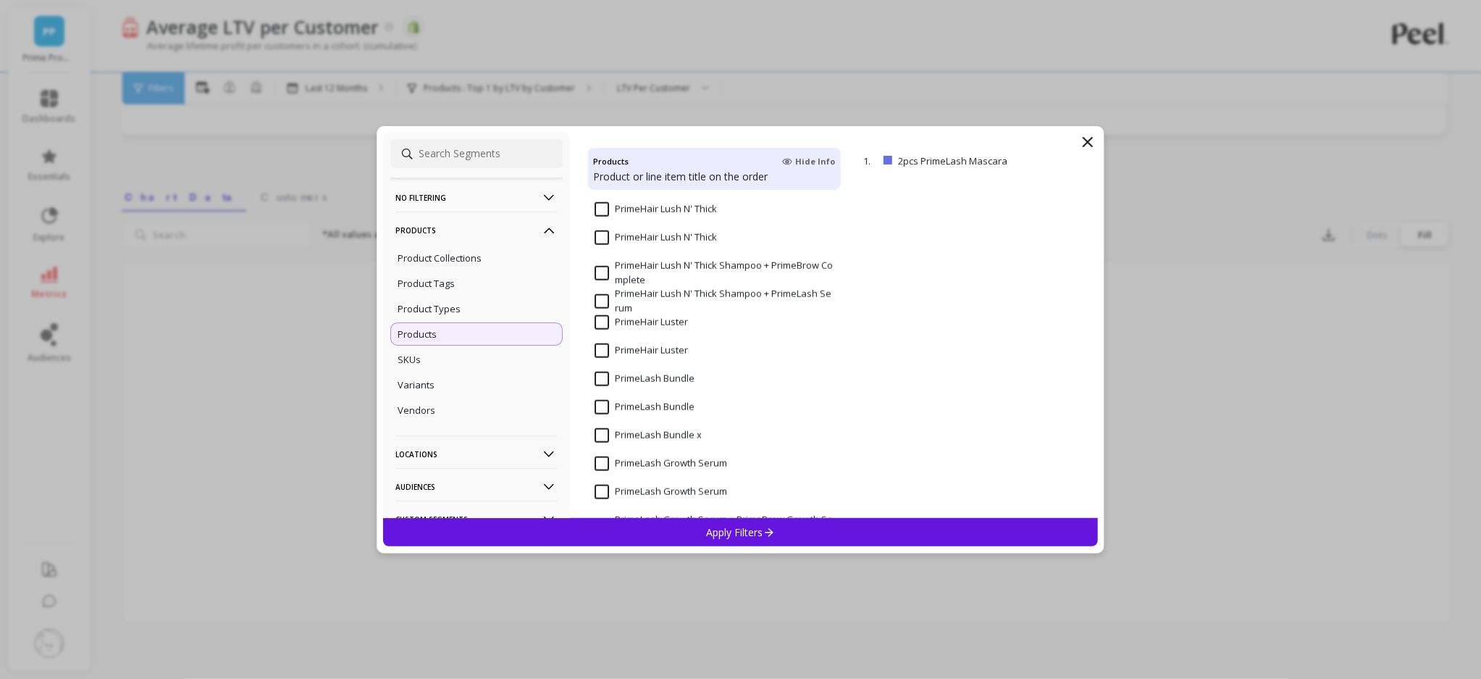
scroll to position [3617, 0]
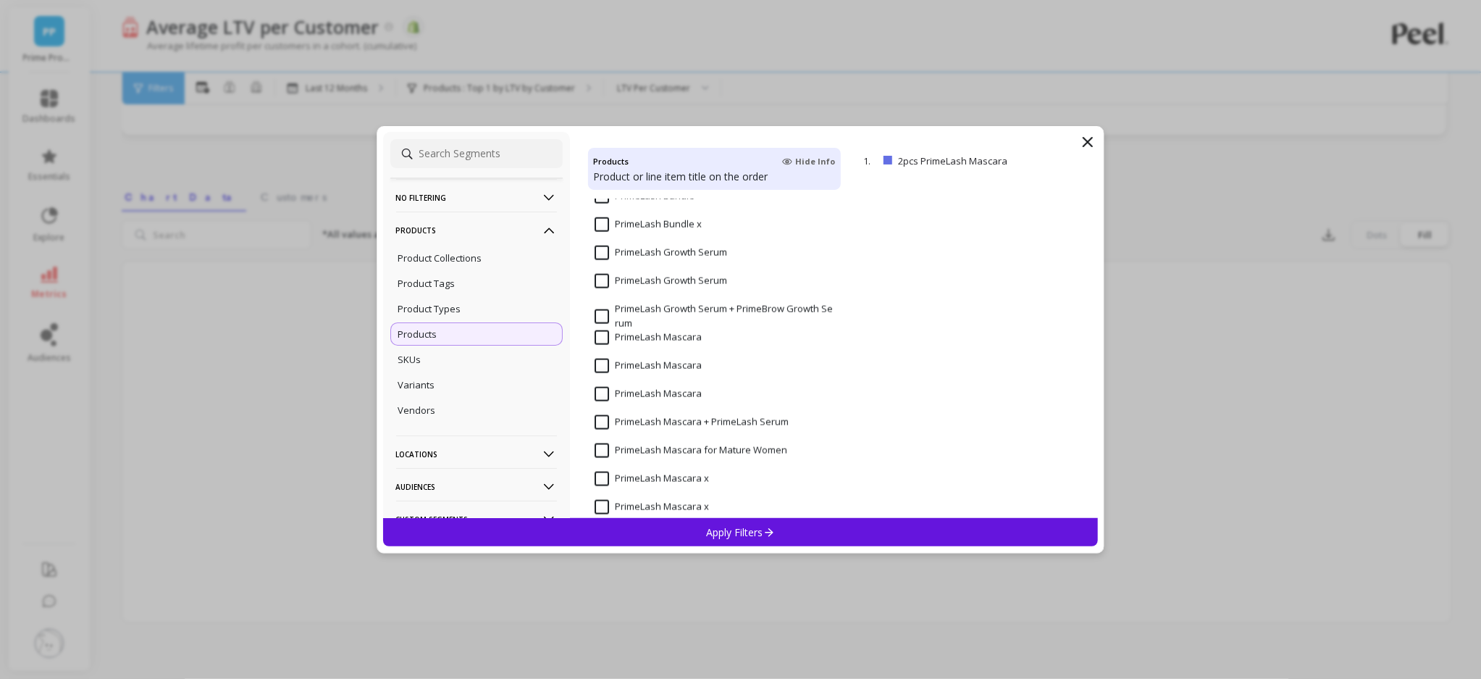
click at [650, 335] on input "PrimeLash Mascara" at bounding box center [648, 337] width 107 height 14
click at [652, 367] on input "PrimeLash Mascara" at bounding box center [648, 366] width 107 height 14
click at [648, 391] on Mascara "PrimeLash Mascara" at bounding box center [648, 394] width 107 height 14
click at [645, 343] on input "PrimeLash Mascara" at bounding box center [648, 337] width 107 height 14
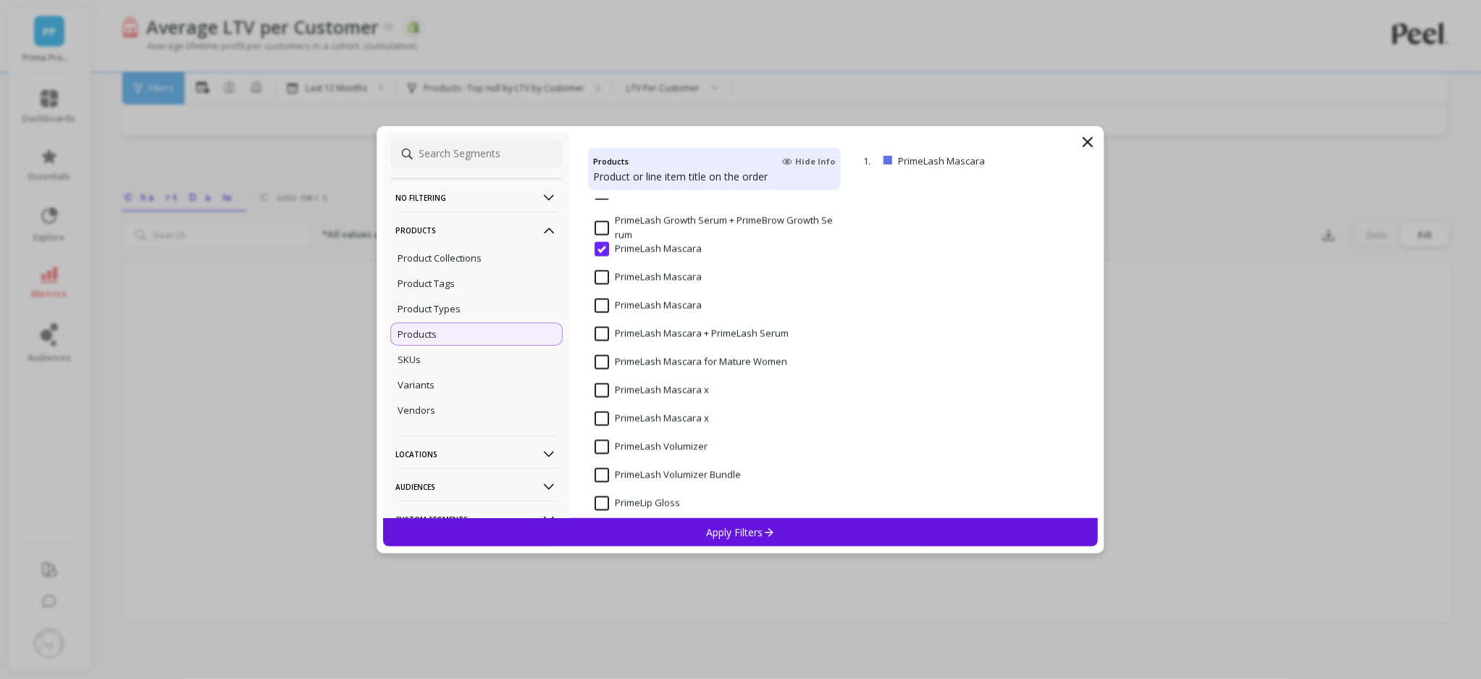
scroll to position [3892, 0]
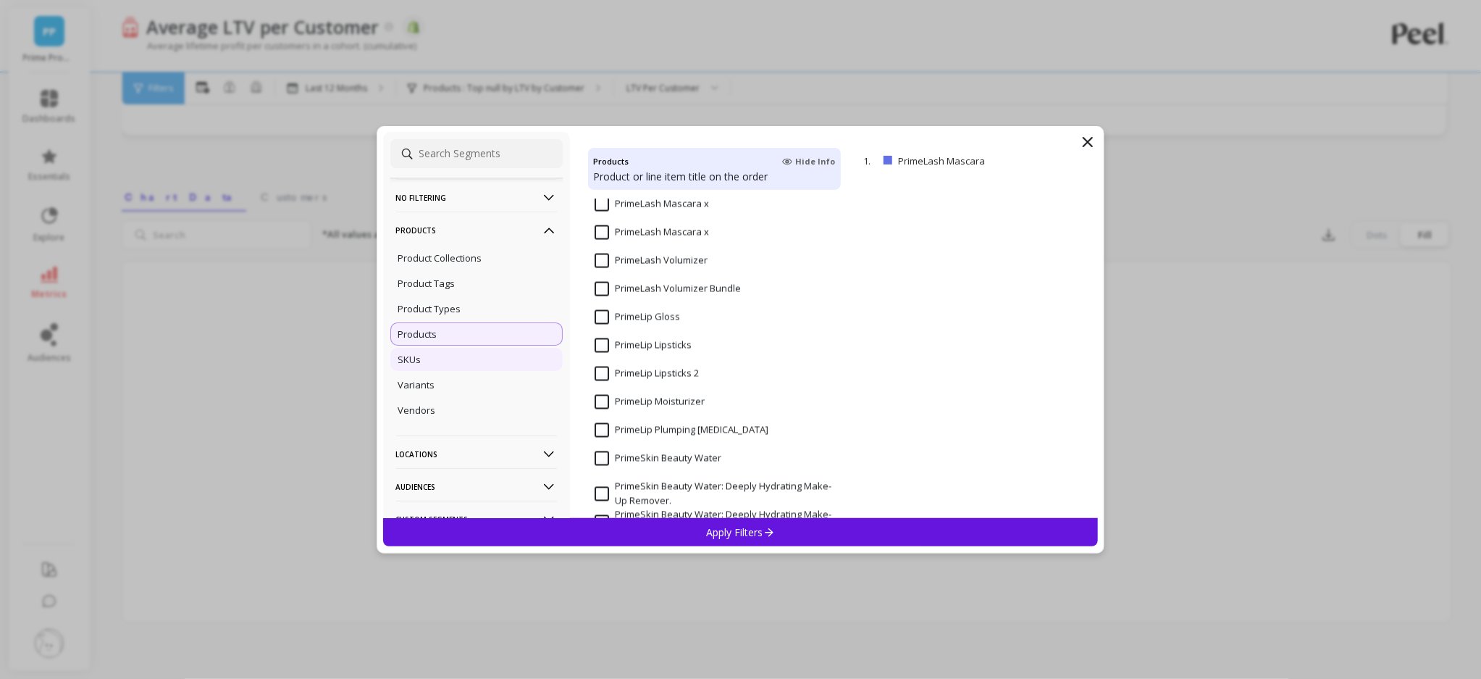
click at [482, 358] on div "SKUs" at bounding box center [476, 359] width 172 height 23
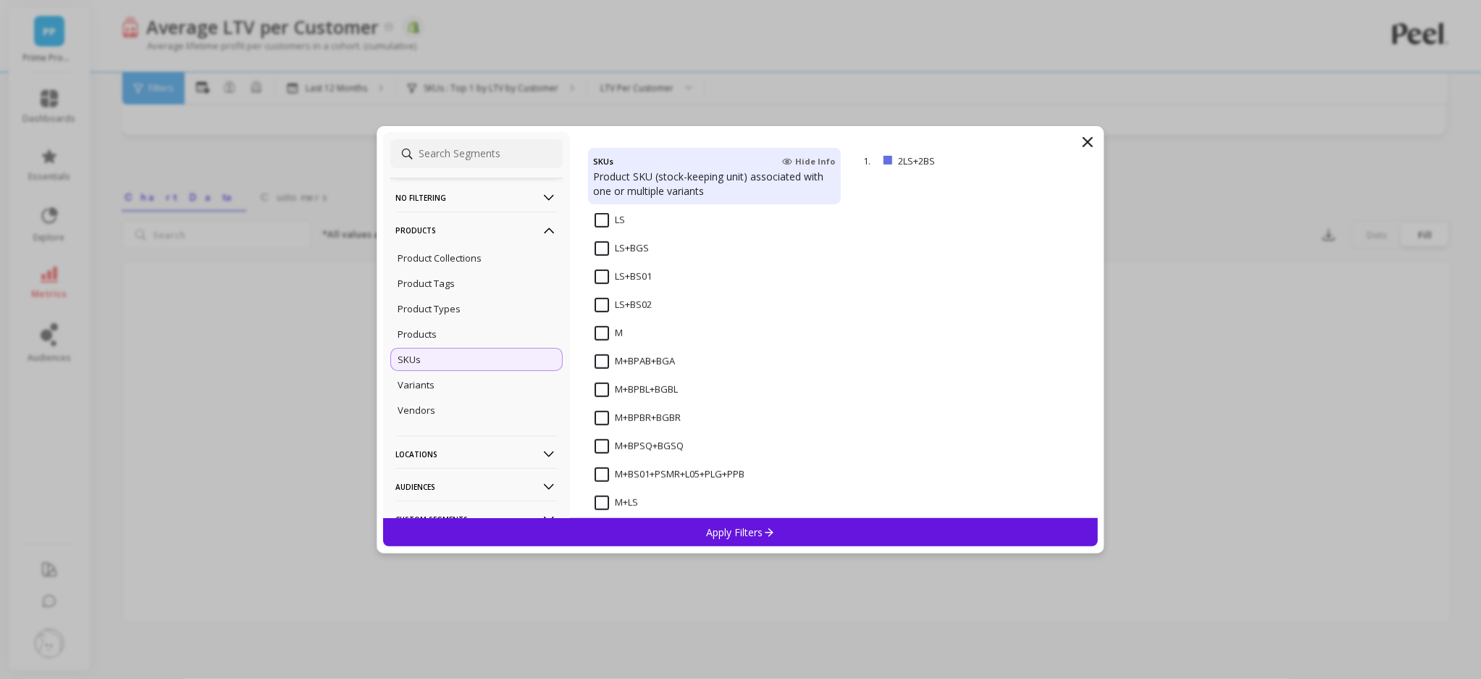
scroll to position [11025, 0]
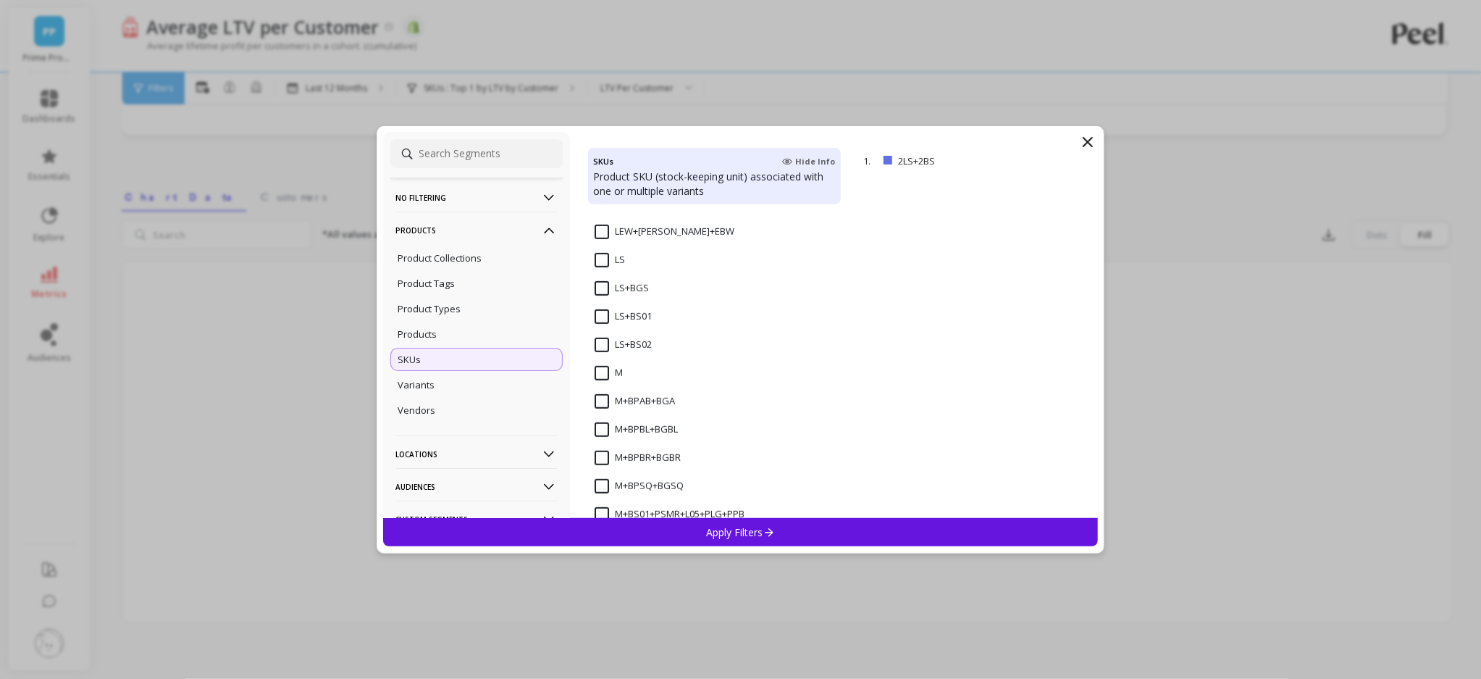
click at [610, 372] on input "M" at bounding box center [609, 373] width 28 height 14
click at [755, 531] on p "Apply Filters" at bounding box center [740, 532] width 69 height 14
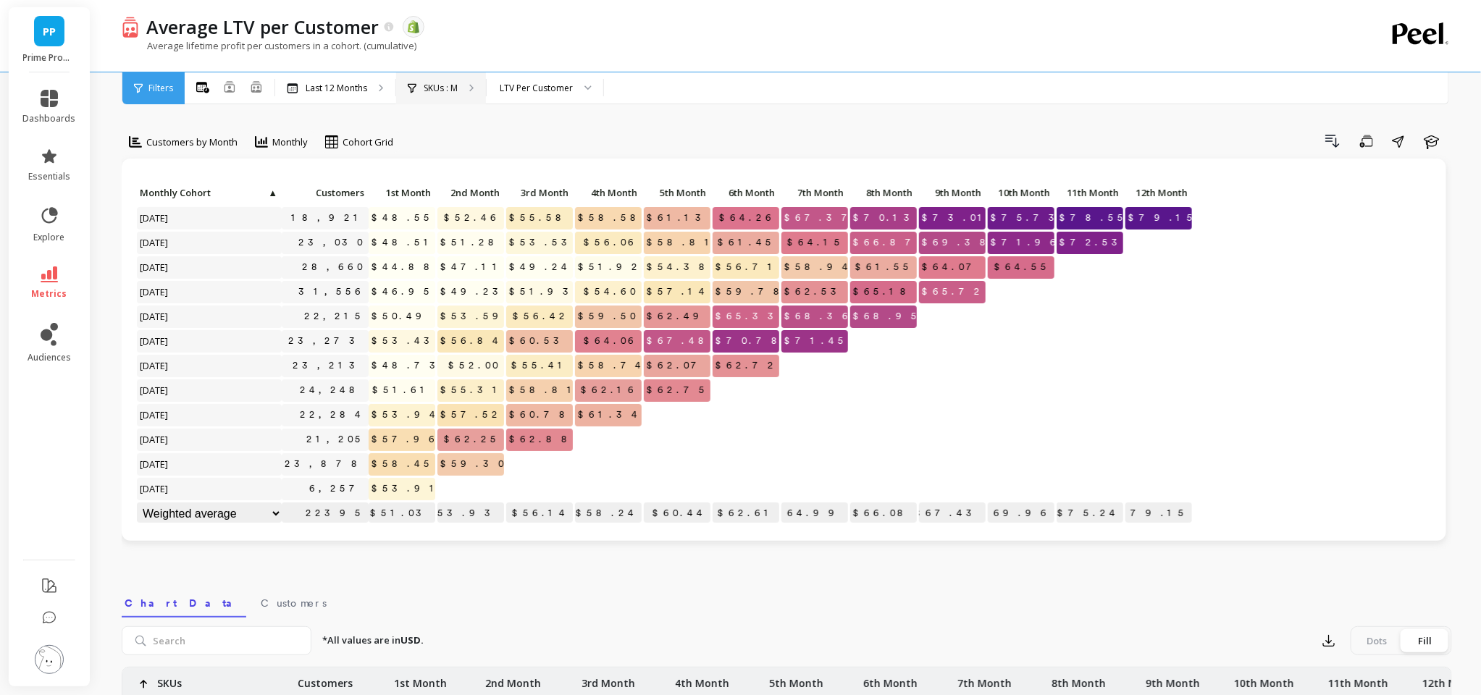
click at [450, 85] on p "SKUs : M" at bounding box center [441, 89] width 34 height 12
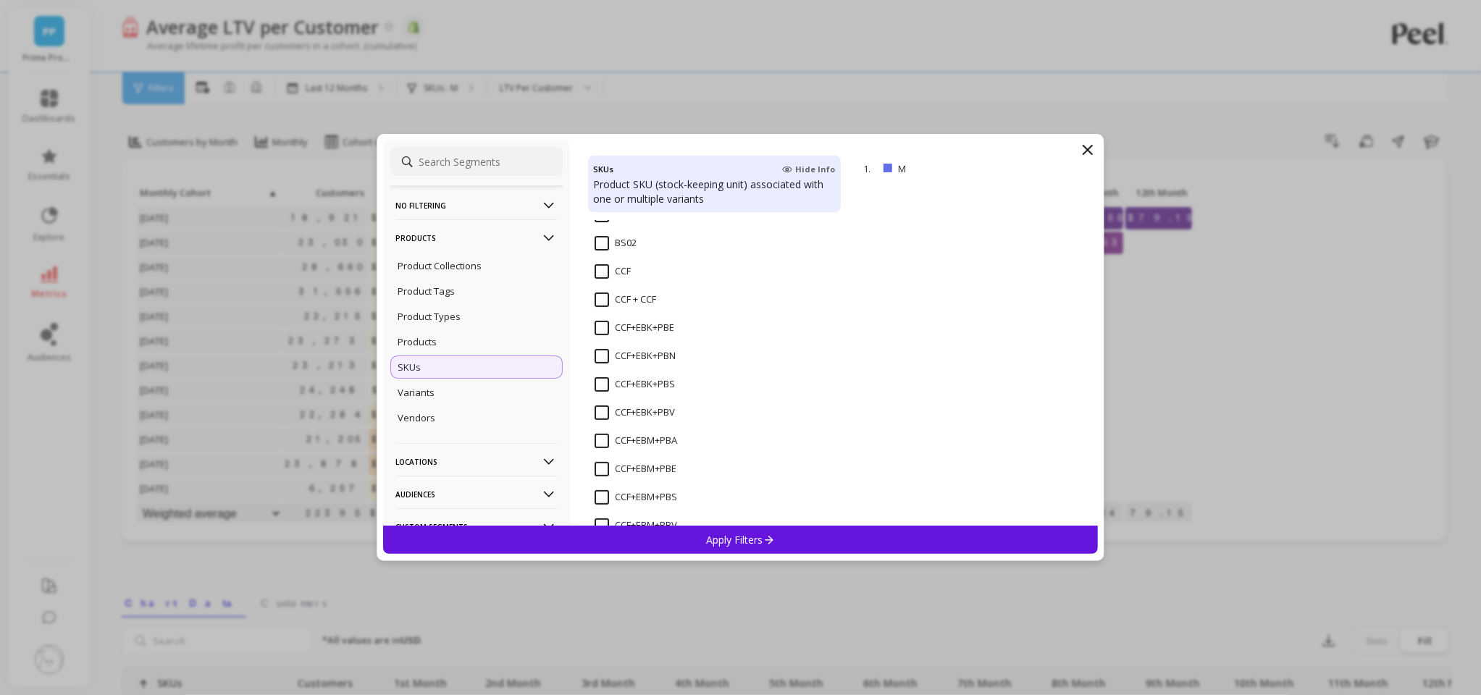
scroll to position [2799, 0]
drag, startPoint x: 603, startPoint y: 271, endPoint x: 1038, endPoint y: 227, distance: 437.5
click at [603, 271] on input "CCF" at bounding box center [613, 274] width 36 height 14
click at [760, 545] on p "Apply Filters" at bounding box center [740, 540] width 69 height 14
